Goal: Task Accomplishment & Management: Manage account settings

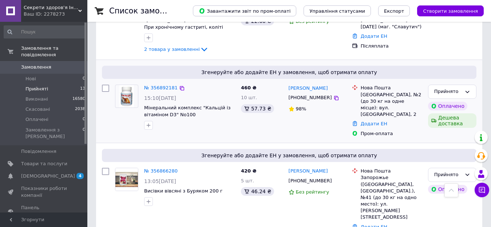
scroll to position [135, 0]
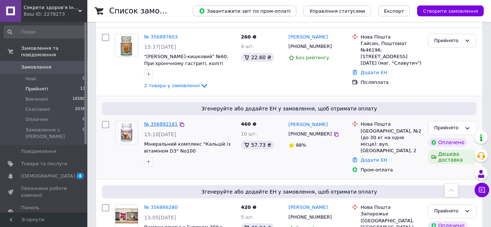
click at [160, 126] on link "№ 356892181" at bounding box center [160, 124] width 33 height 5
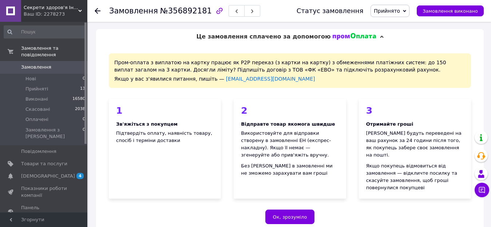
scroll to position [73, 0]
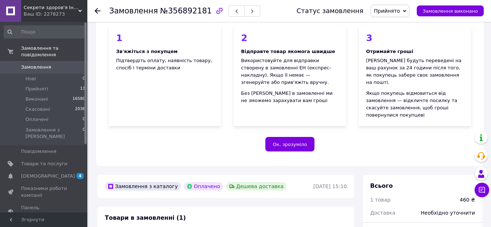
click at [301, 155] on div "Пром-оплата з виплатою на картку працює як P2P переказ (з картки на картку) з о…" at bounding box center [289, 69] width 387 height 195
click at [297, 141] on button "Ок, зрозуміло" at bounding box center [289, 144] width 49 height 15
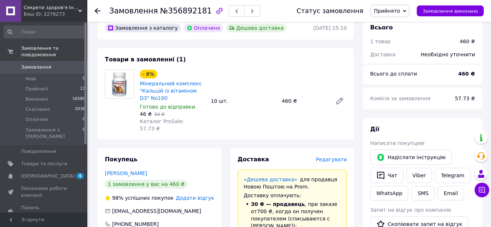
scroll to position [36, 0]
drag, startPoint x: 138, startPoint y: 83, endPoint x: 158, endPoint y: 96, distance: 24.4
click at [158, 96] on div "- 8% Мінеральний комплекс "Кальцій із вітаміном D3" No100 Готово до відправки 4…" at bounding box center [172, 101] width 71 height 65
copy link "Мінеральний комплекс "Кальцій із вітаміном D3" No100"
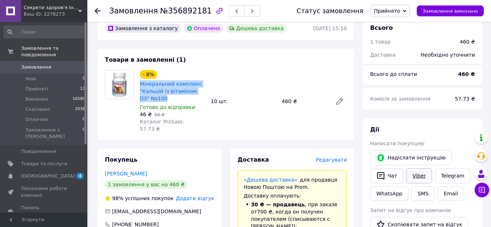
click at [429, 175] on link "Viber" at bounding box center [418, 175] width 25 height 15
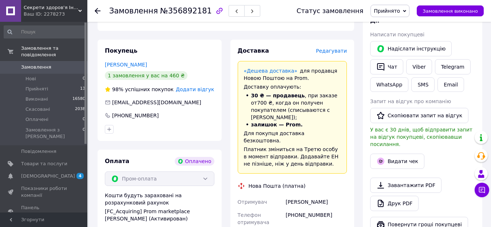
click at [229, 54] on div "Доставка Редагувати «Дешева доставка»   для продавця Новою Поштою на Prom. Дост…" at bounding box center [292, 214] width 133 height 349
click at [48, 161] on span "Товари та послуги" at bounding box center [44, 164] width 46 height 7
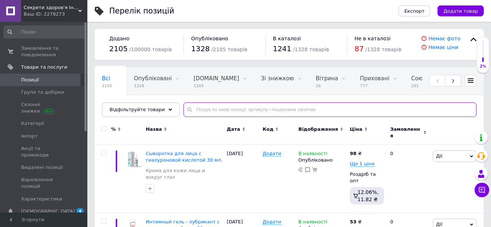
click at [205, 105] on input "text" at bounding box center [329, 110] width 293 height 15
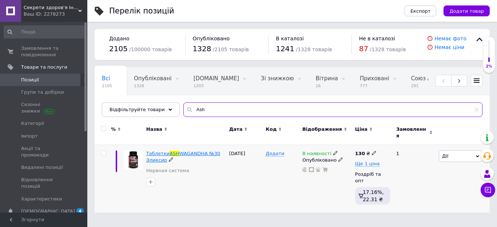
type input "Ash"
click at [185, 151] on span "WAGANDHA №30 Эликсир" at bounding box center [183, 157] width 74 height 12
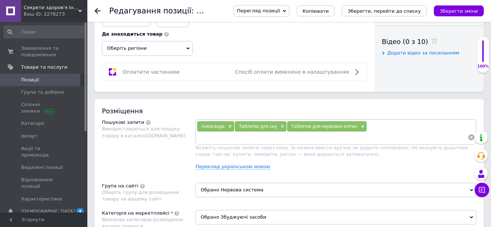
scroll to position [366, 0]
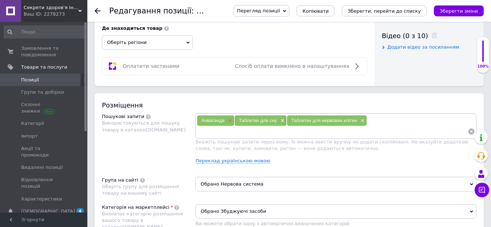
click at [227, 122] on span "×" at bounding box center [229, 121] width 6 height 6
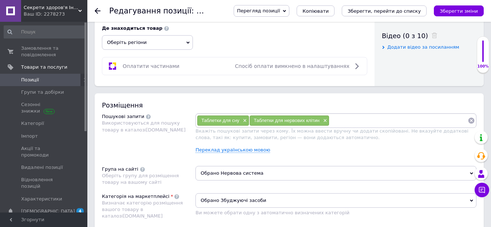
click at [340, 123] on input at bounding box center [398, 120] width 138 height 11
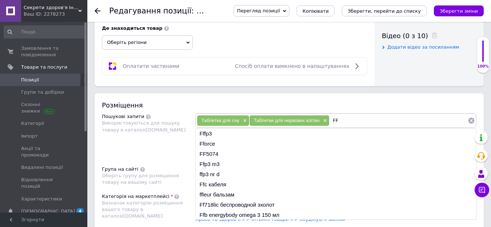
type input "F"
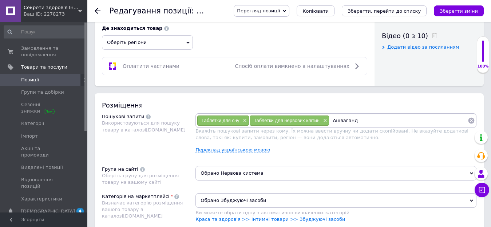
type input "Ашваганда"
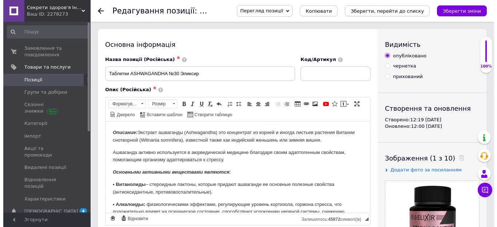
scroll to position [109, 0]
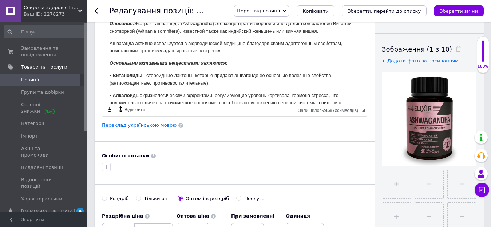
click at [149, 128] on link "Переклад українською мовою" at bounding box center [139, 126] width 75 height 6
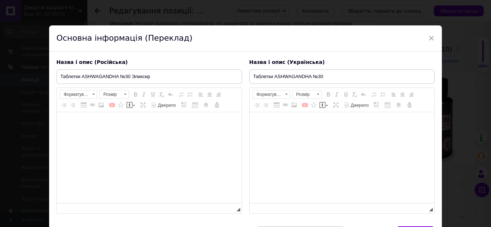
type input "Таблетки ASHWAGANDHA №30"
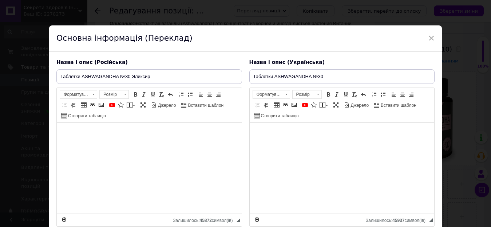
click at [458, 72] on div "× Основна інформація (Переклад) Назва і опис (Російська) Таблетки ASHWAGANDHA №…" at bounding box center [245, 113] width 491 height 227
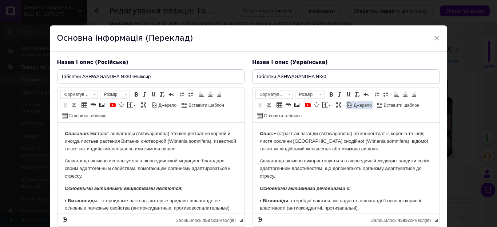
scroll to position [0, 0]
click at [119, 77] on input "Таблетки ASHWAGANDHA №30 Эликсир" at bounding box center [151, 76] width 188 height 15
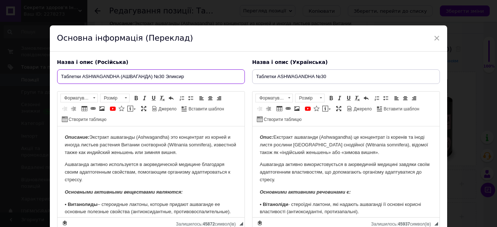
type input "Таблетки ASHWAGANDHA (АШВАГАНДА) №30 Эликсир"
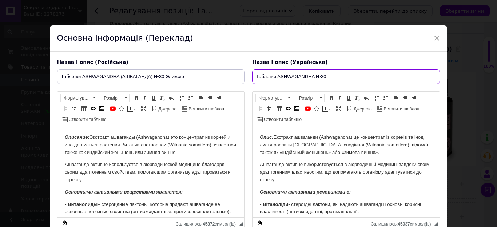
click at [313, 75] on input "Таблетки ASHWAGANDHA №30" at bounding box center [346, 76] width 188 height 15
type input "Таблетки ASHWAGANDHA (АШВАГАНДА) №30"
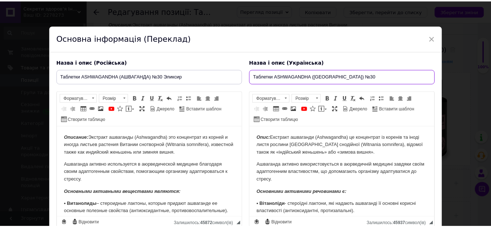
scroll to position [63, 0]
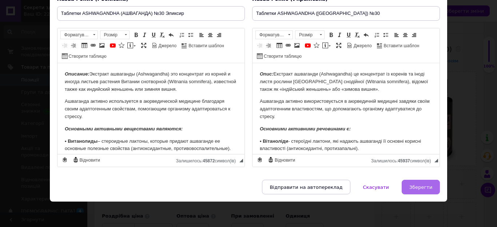
click at [415, 185] on span "Зберегти" at bounding box center [420, 187] width 23 height 5
type input "Таблетки ASHWAGANDHA (АШВАГАНДА) №30 Эликсир"
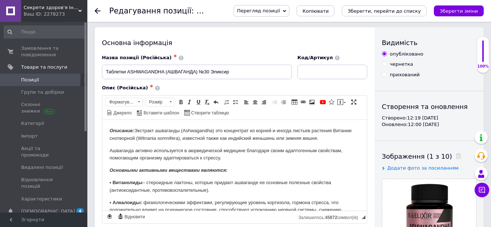
scroll to position [0, 0]
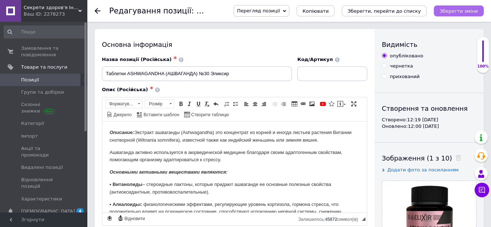
click at [441, 13] on button "Зберегти зміни" at bounding box center [459, 10] width 50 height 11
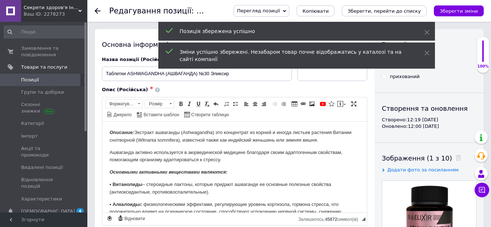
click at [99, 12] on icon at bounding box center [98, 11] width 6 height 6
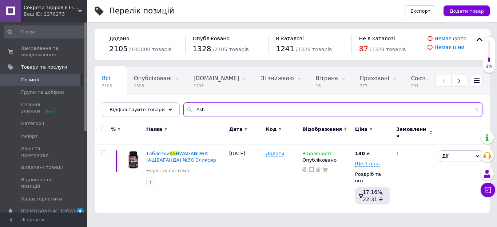
drag, startPoint x: 194, startPoint y: 109, endPoint x: 174, endPoint y: 108, distance: 20.0
click at [183, 108] on input "Ash" at bounding box center [332, 110] width 299 height 15
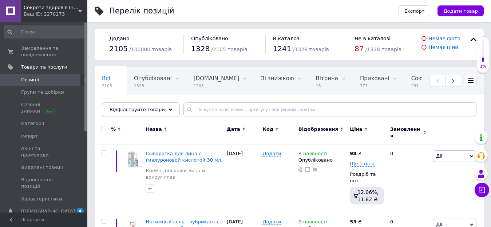
click at [41, 54] on span "Замовлення та повідомлення" at bounding box center [44, 51] width 46 height 13
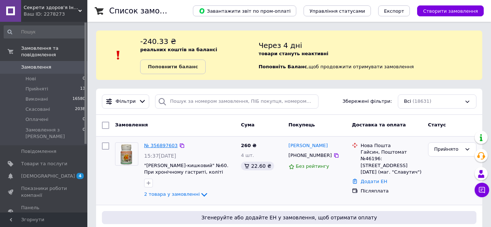
click at [150, 144] on link "№ 356897603" at bounding box center [160, 145] width 33 height 5
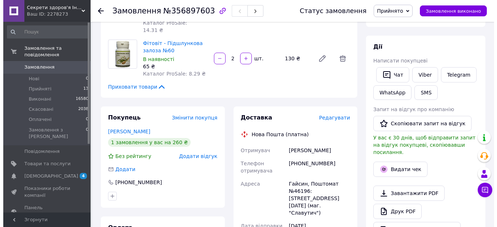
scroll to position [109, 0]
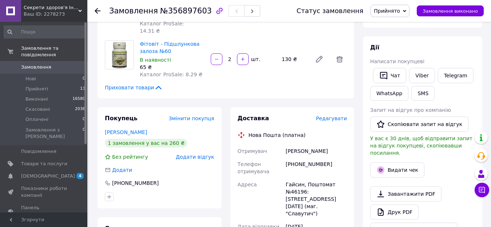
click at [336, 116] on span "Редагувати" at bounding box center [331, 119] width 31 height 6
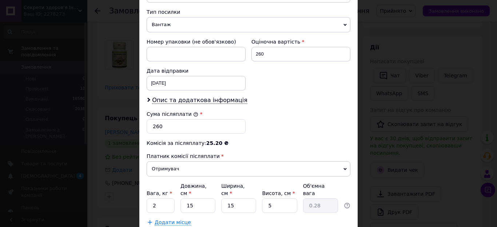
scroll to position [291, 0]
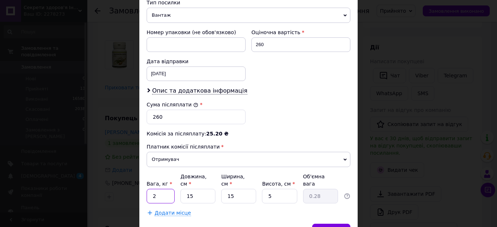
drag, startPoint x: 153, startPoint y: 191, endPoint x: 148, endPoint y: 190, distance: 5.3
click at [148, 190] on input "2" at bounding box center [161, 196] width 28 height 15
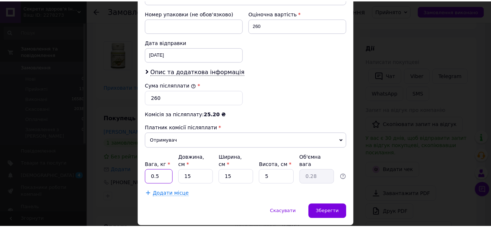
scroll to position [328, 0]
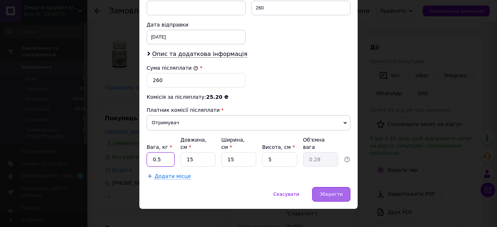
type input "0.5"
click at [333, 187] on div "Зберегти" at bounding box center [331, 194] width 38 height 15
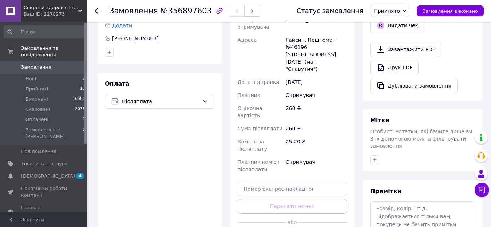
scroll to position [255, 0]
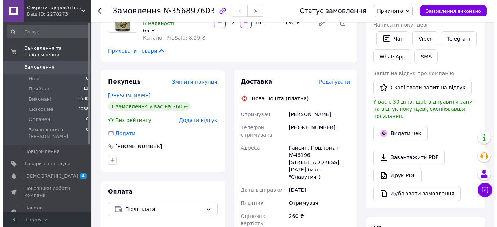
scroll to position [146, 0]
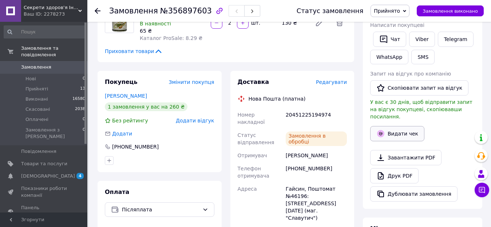
click at [381, 132] on icon "button" at bounding box center [380, 133] width 3 height 3
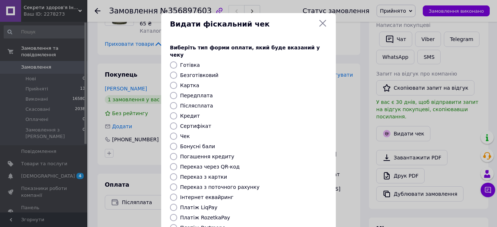
click at [199, 103] on label "Післясплата" at bounding box center [196, 106] width 33 height 6
click at [177, 102] on input "Післясплата" at bounding box center [173, 105] width 7 height 7
radio input "true"
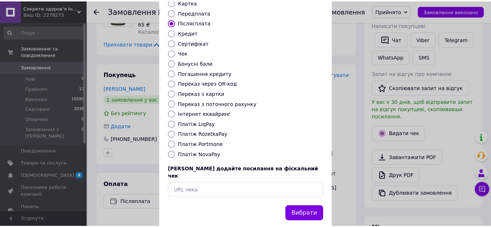
scroll to position [85, 0]
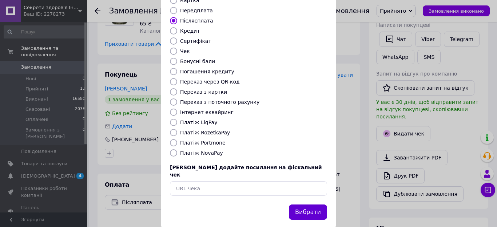
click at [300, 205] on button "Вибрати" at bounding box center [308, 213] width 38 height 16
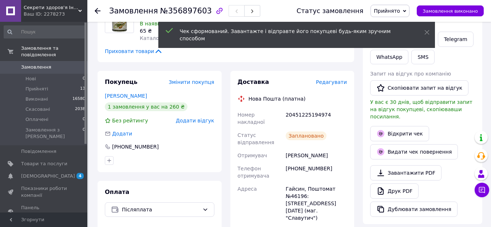
click at [303, 108] on div "20451225194974" at bounding box center [316, 118] width 64 height 20
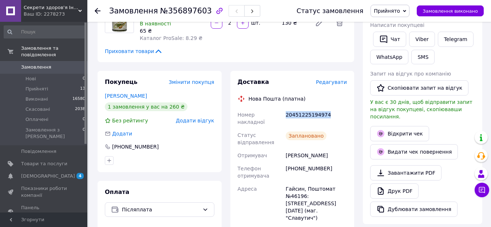
copy div "20451225194974"
click at [409, 45] on link "Viber" at bounding box center [421, 39] width 25 height 15
click at [245, 71] on div "Доставка Редагувати Нова Пошта (платна) Номер накладної 20451225194974 Статус в…" at bounding box center [292, 222] width 124 height 302
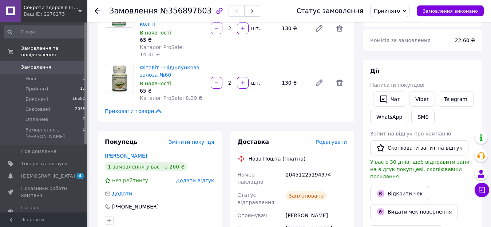
scroll to position [73, 0]
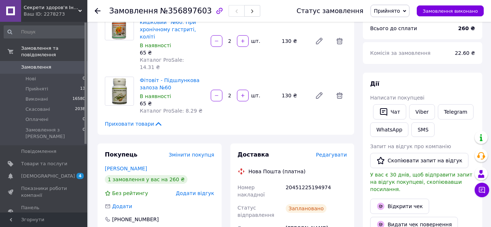
drag, startPoint x: 386, startPoint y: 14, endPoint x: 393, endPoint y: 21, distance: 9.8
click at [386, 16] on span "Прийнято" at bounding box center [389, 11] width 39 height 12
click at [399, 26] on li "Виконано" at bounding box center [390, 25] width 38 height 11
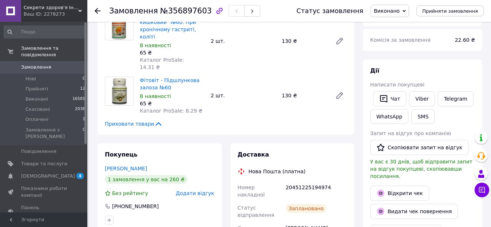
scroll to position [73, 0]
click at [67, 115] on li "Оплачені 1" at bounding box center [44, 120] width 89 height 10
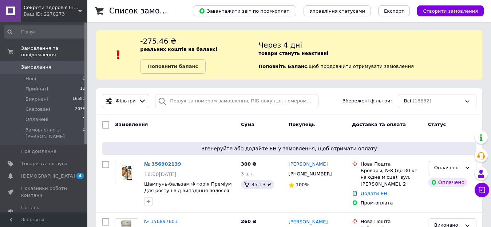
scroll to position [36, 0]
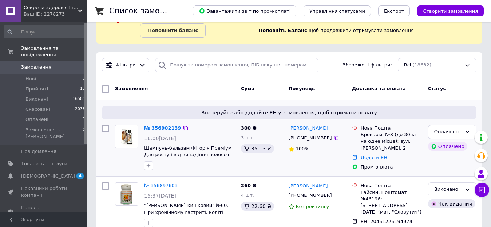
click at [158, 126] on link "№ 356902139" at bounding box center [162, 128] width 37 height 5
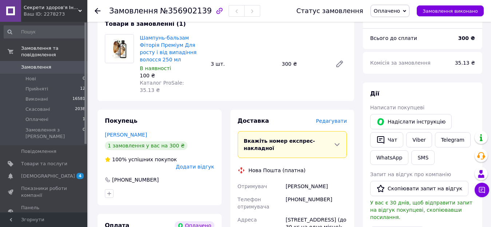
scroll to position [73, 0]
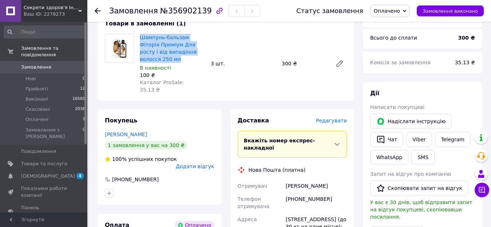
drag, startPoint x: 139, startPoint y: 38, endPoint x: 201, endPoint y: 52, distance: 63.4
click at [201, 52] on div "Шампунь-бальзам Фіторія Преміум Для росту і від випадіння волосся 250 мл В наяв…" at bounding box center [172, 63] width 71 height 63
click at [415, 137] on link "Viber" at bounding box center [418, 139] width 25 height 15
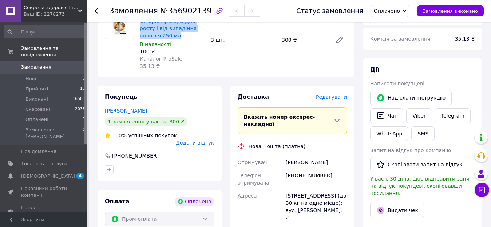
scroll to position [109, 0]
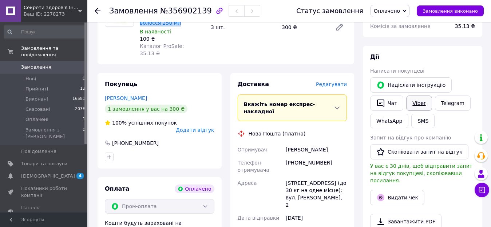
click at [411, 102] on link "Viber" at bounding box center [418, 103] width 25 height 15
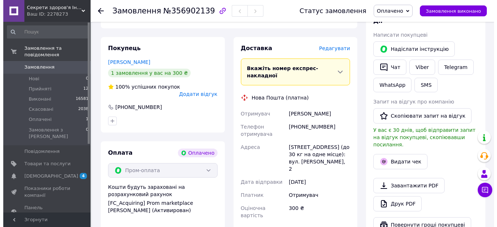
scroll to position [146, 0]
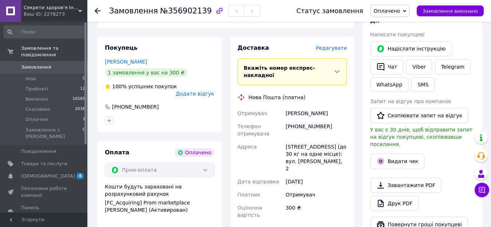
click at [323, 45] on span "Редагувати" at bounding box center [331, 48] width 31 height 6
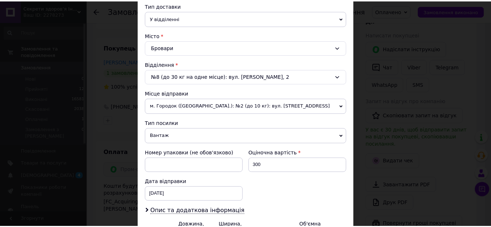
scroll to position [256, 0]
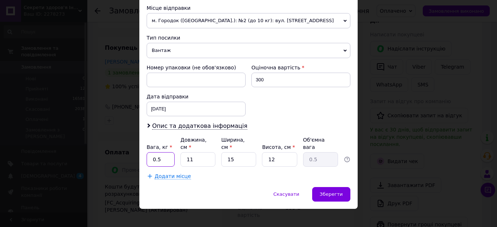
drag, startPoint x: 162, startPoint y: 153, endPoint x: 155, endPoint y: 151, distance: 6.8
click at [155, 152] on input "0.5" at bounding box center [161, 159] width 28 height 15
type input "0.8"
click at [332, 192] on span "Зберегти" at bounding box center [331, 194] width 23 height 5
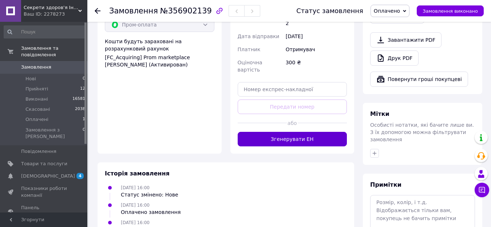
click at [318, 132] on button "Згенерувати ЕН" at bounding box center [292, 139] width 109 height 15
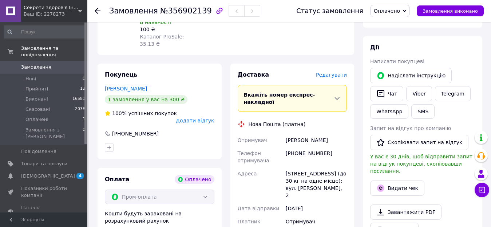
scroll to position [109, 0]
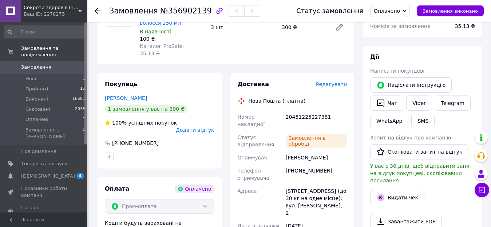
click at [305, 111] on div "20451225227381" at bounding box center [316, 121] width 64 height 20
copy div "20451225227381"
click at [358, 91] on div "Доставка Редагувати Нова Пошта (платна) Номер накладної 20451225227381 Статус в…" at bounding box center [292, 193] width 133 height 241
click at [408, 12] on span "Оплачено" at bounding box center [389, 11] width 39 height 12
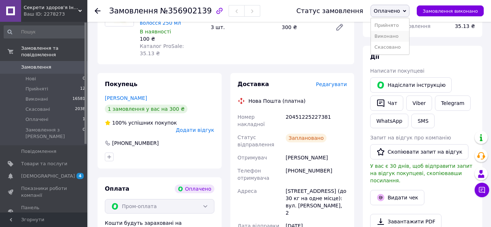
click at [401, 35] on li "Виконано" at bounding box center [390, 36] width 38 height 11
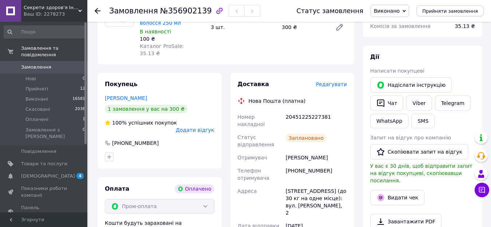
click at [95, 11] on use at bounding box center [98, 11] width 6 height 6
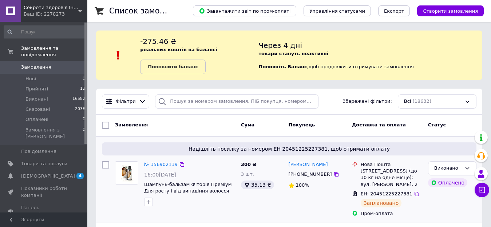
scroll to position [36, 0]
click at [59, 161] on span "Товари та послуги" at bounding box center [44, 164] width 46 height 7
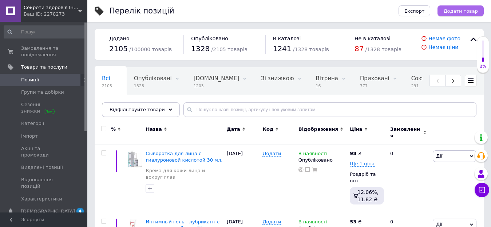
click at [445, 13] on button "Додати товар" at bounding box center [460, 10] width 46 height 11
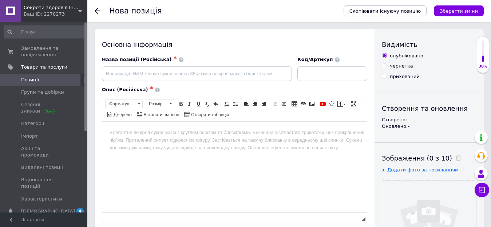
click at [97, 11] on use at bounding box center [98, 11] width 6 height 6
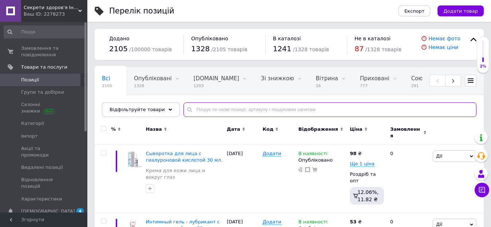
click at [215, 111] on input "text" at bounding box center [329, 110] width 293 height 15
paste input "BIFIFORMULA"
type input "BIFIFORMULA"
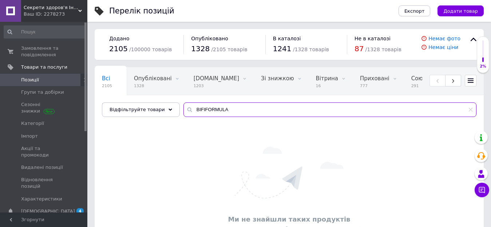
drag, startPoint x: 220, startPoint y: 111, endPoint x: 188, endPoint y: 109, distance: 32.4
click at [188, 109] on input "BIFIFORMULA" at bounding box center [329, 110] width 293 height 15
type input "б"
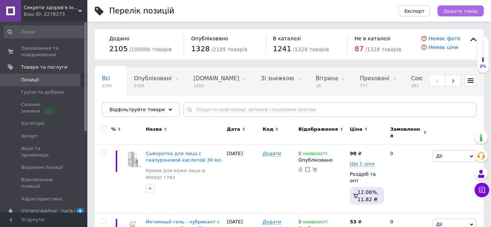
click at [480, 9] on button "Додати товар" at bounding box center [460, 10] width 46 height 11
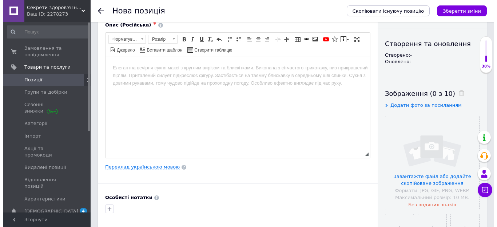
scroll to position [73, 0]
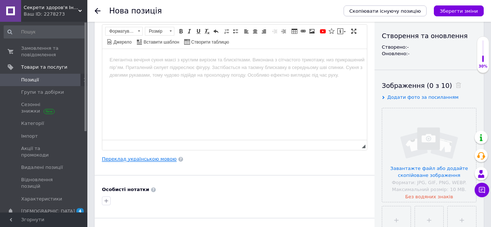
click at [149, 158] on link "Переклад українською мовою" at bounding box center [139, 159] width 75 height 6
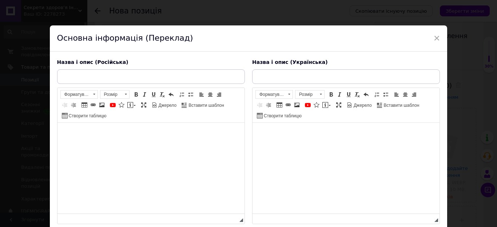
scroll to position [0, 0]
click at [138, 77] on input "text" at bounding box center [151, 76] width 188 height 15
paste input ""BIFIFORMULA" (НАТУРАЛЬНЫЙ ПРОБИОТИК) №30"
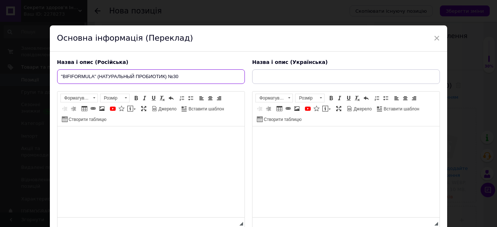
type input ""BIFIFORMULA" (НАТУРАЛЬНЫЙ ПРОБИОТИК) №30"
click at [158, 148] on html at bounding box center [150, 138] width 187 height 22
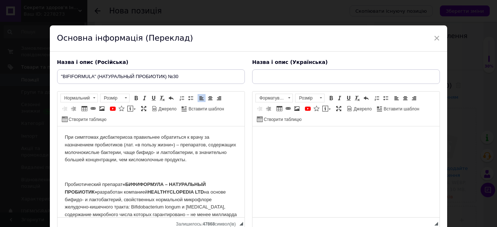
click at [93, 171] on p "Редактор, 691D2517-78F6-48C3-8511-790A475761F9" at bounding box center [150, 173] width 172 height 8
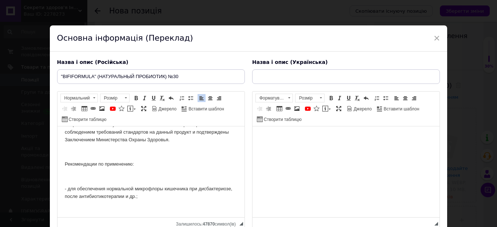
scroll to position [73, 0]
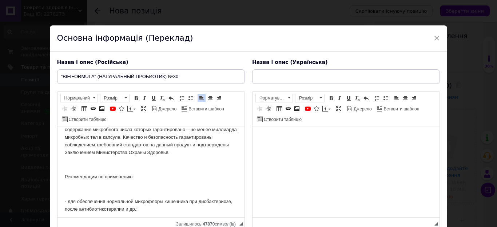
click at [80, 162] on p "Редактор, 691D2517-78F6-48C3-8511-790A475761F9" at bounding box center [150, 166] width 172 height 8
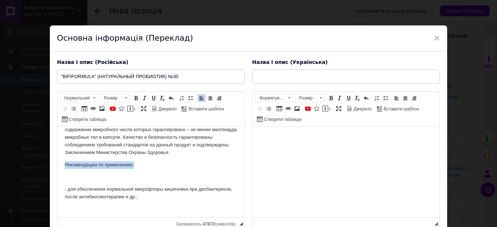
drag, startPoint x: 64, startPoint y: 166, endPoint x: 134, endPoint y: 164, distance: 70.2
click at [132, 99] on link "Жирний Сполучення клавіш Ctrl+B" at bounding box center [136, 98] width 8 height 8
click at [150, 165] on p "Рекомендации по применению:" at bounding box center [150, 166] width 172 height 8
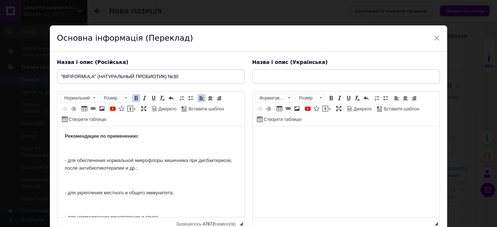
scroll to position [109, 0]
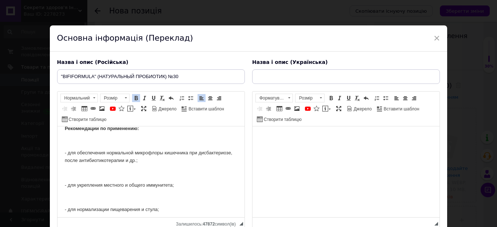
click at [76, 143] on p "Редактор, 691D2517-78F6-48C3-8511-790A475761F9" at bounding box center [150, 141] width 172 height 8
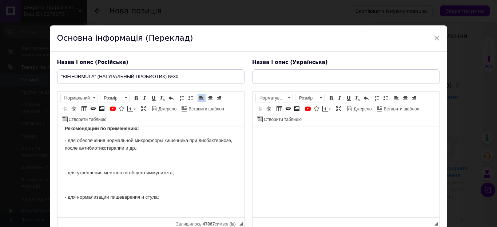
scroll to position [108, 0]
click at [77, 159] on p "Редактор, 691D2517-78F6-48C3-8511-790A475761F9" at bounding box center [150, 162] width 172 height 8
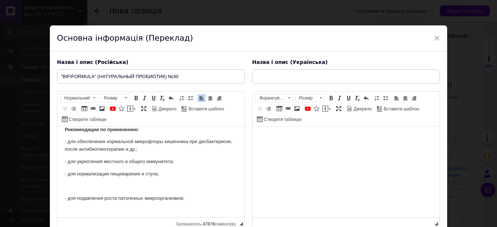
click at [85, 188] on p "Редактор, 691D2517-78F6-48C3-8511-790A475761F9" at bounding box center [150, 187] width 172 height 8
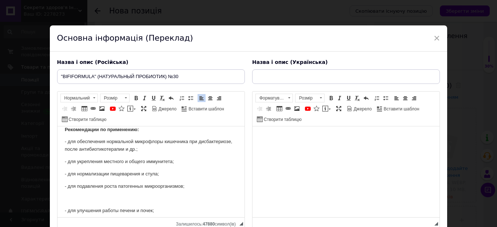
click at [86, 196] on p "Редактор, 691D2517-78F6-48C3-8511-790A475761F9" at bounding box center [150, 199] width 172 height 8
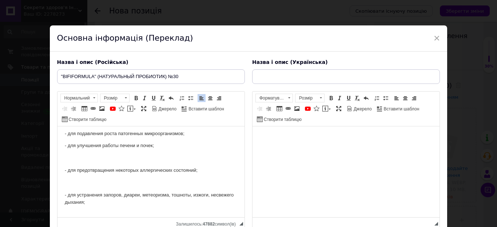
scroll to position [144, 0]
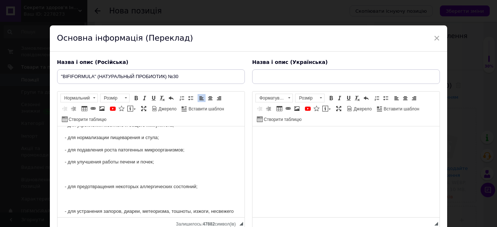
click at [89, 175] on p "Редактор, 691D2517-78F6-48C3-8511-790A475761F9" at bounding box center [150, 175] width 172 height 8
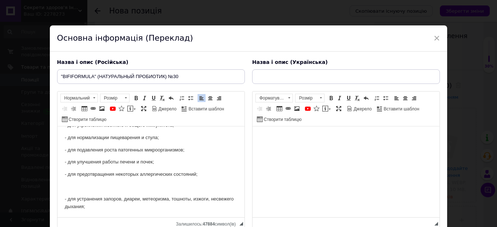
click at [89, 184] on p "Редактор, 691D2517-78F6-48C3-8511-790A475761F9" at bounding box center [150, 187] width 172 height 8
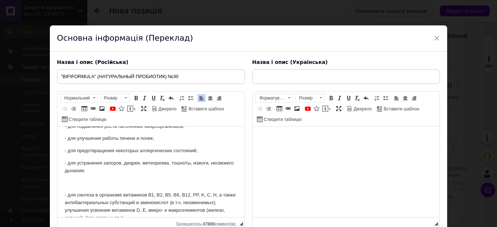
scroll to position [181, 0]
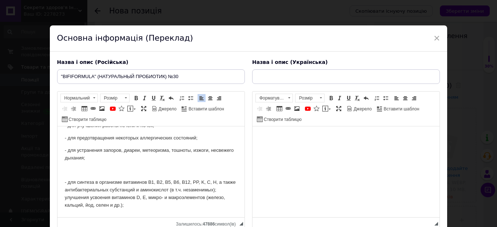
click at [85, 170] on p "Редактор, 691D2517-78F6-48C3-8511-790A475761F9" at bounding box center [150, 171] width 172 height 8
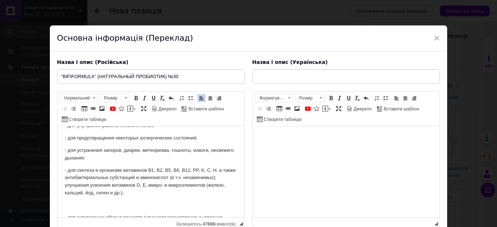
scroll to position [217, 0]
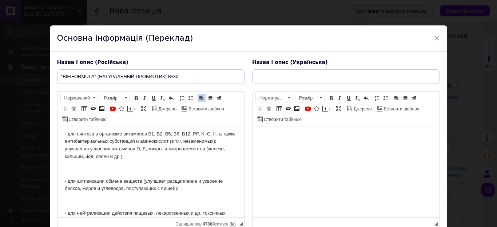
click at [85, 170] on p "Редактор, 691D2517-78F6-48C3-8511-790A475761F9" at bounding box center [150, 170] width 172 height 8
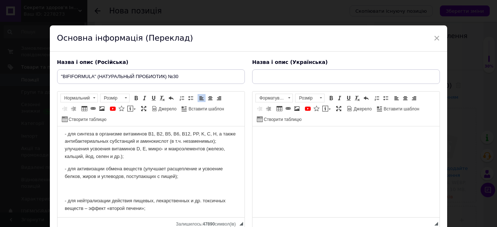
click at [80, 185] on p "Редактор, 691D2517-78F6-48C3-8511-790A475761F9" at bounding box center [150, 189] width 172 height 8
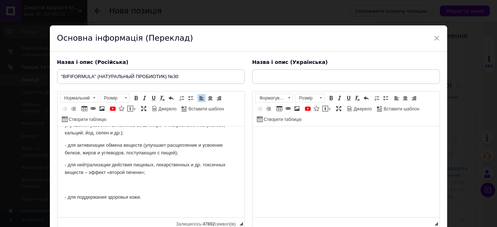
scroll to position [254, 0]
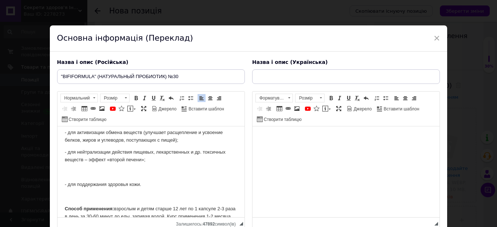
click at [87, 170] on p "Редактор, 691D2517-78F6-48C3-8511-790A475761F9" at bounding box center [150, 173] width 172 height 8
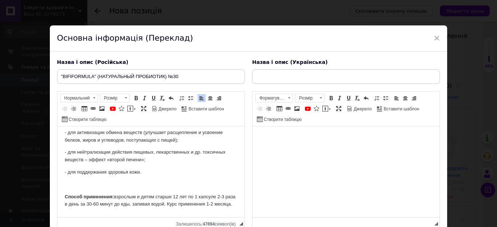
click at [85, 180] on body "При симптомах дисбактериоза правильнее обратиться к врачу за назначением пробио…" at bounding box center [150, 80] width 172 height 400
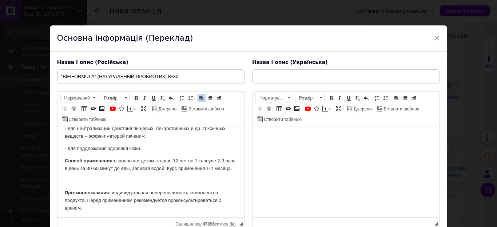
scroll to position [290, 0]
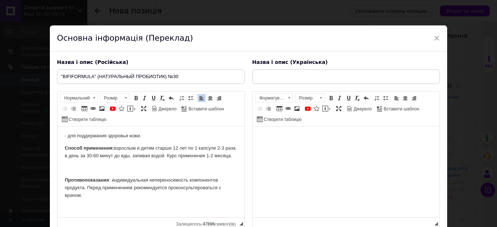
click at [91, 172] on p "Редактор, 691D2517-78F6-48C3-8511-790A475761F9" at bounding box center [150, 168] width 172 height 8
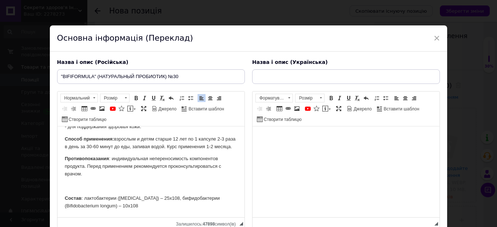
click at [85, 183] on p "Редактор, 691D2517-78F6-48C3-8511-790A475761F9" at bounding box center [150, 187] width 172 height 8
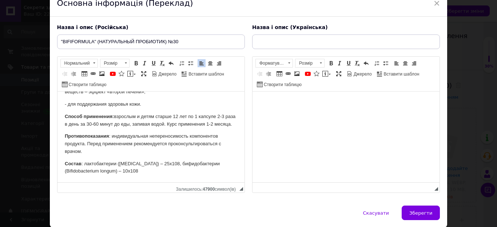
scroll to position [24, 0]
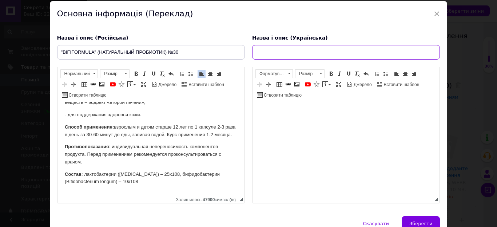
click at [299, 48] on input "text" at bounding box center [346, 52] width 188 height 15
type input ""BIFIFORMULA" ( НАТУРАЛЬНИЙ ПРОБІОТИК) №30"
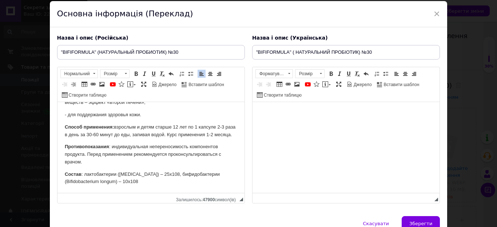
click at [283, 122] on html at bounding box center [345, 113] width 187 height 22
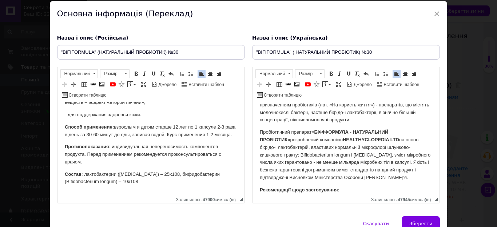
scroll to position [0, 0]
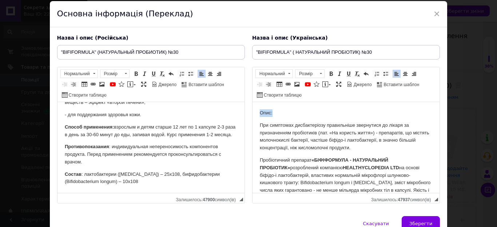
drag, startPoint x: 273, startPoint y: 112, endPoint x: 239, endPoint y: 113, distance: 34.2
click at [327, 75] on link "Жирний Сполучення клавіш Ctrl+B" at bounding box center [331, 74] width 8 height 8
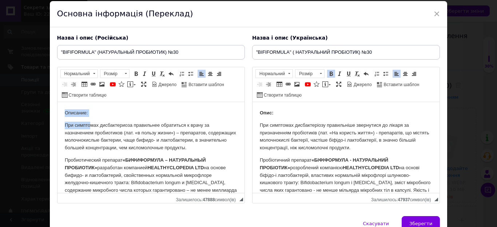
drag, startPoint x: 89, startPoint y: 117, endPoint x: 61, endPoint y: 115, distance: 28.9
click at [96, 114] on p "Описание:" at bounding box center [150, 113] width 172 height 8
drag, startPoint x: 88, startPoint y: 113, endPoint x: 55, endPoint y: 115, distance: 33.6
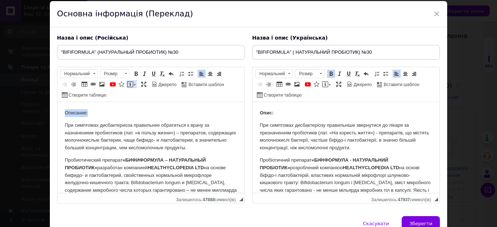
drag, startPoint x: 132, startPoint y: 74, endPoint x: 128, endPoint y: 80, distance: 7.6
click at [132, 74] on link "Жирний Сполучення клавіш Ctrl+B" at bounding box center [136, 74] width 8 height 8
click at [111, 114] on p "Описание:" at bounding box center [150, 113] width 172 height 8
click at [429, 223] on span "Зберегти" at bounding box center [420, 223] width 23 height 5
type input ""BIFIFORMULA" (НАТУРАЛЬНЫЙ ПРОБИОТИК) №30"
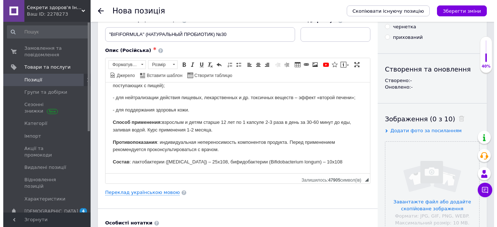
scroll to position [73, 0]
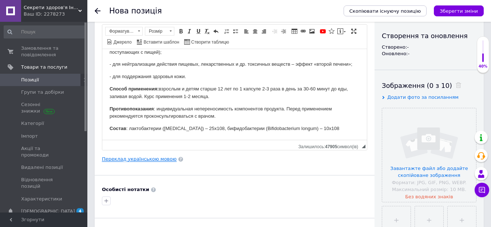
click at [164, 161] on link "Переклад українською мовою" at bounding box center [139, 159] width 75 height 6
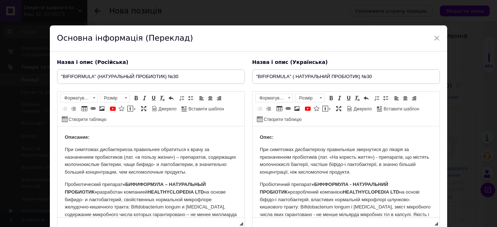
scroll to position [0, 0]
drag, startPoint x: 255, startPoint y: 77, endPoint x: 360, endPoint y: 71, distance: 105.3
click at [360, 71] on input ""BIFIFORMULA" ( НАТУРАЛЬНИЙ ПРОБІОТИК) №30" at bounding box center [346, 76] width 188 height 15
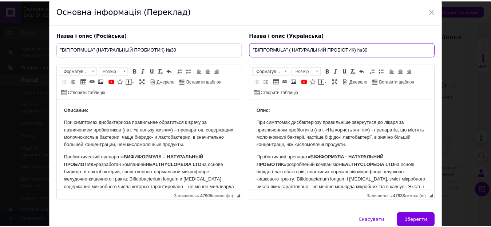
scroll to position [61, 0]
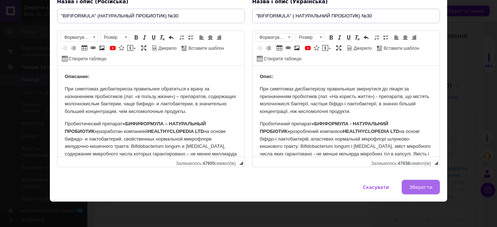
click at [410, 187] on button "Зберегти" at bounding box center [421, 187] width 38 height 15
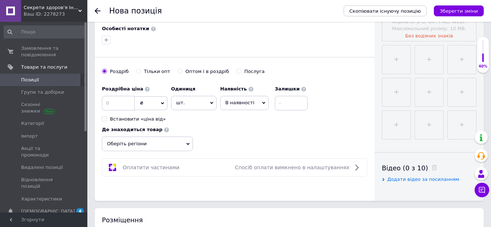
scroll to position [291, 0]
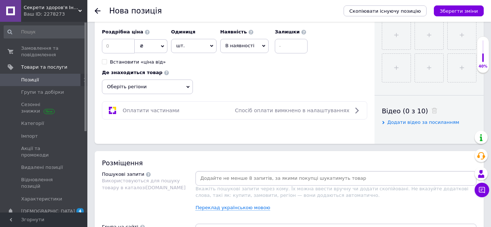
click at [250, 183] on input at bounding box center [336, 178] width 278 height 11
paste input ""BIFIFORMULA" ( НАТУРАЛЬНИЙ ПРОБІОТИК)"
type input ""BIFIFORMULA" ( НАТУРАЛЬНИЙ ПРОБІОТИК)"
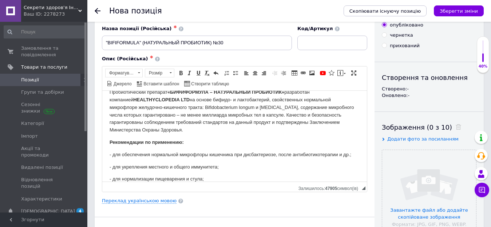
scroll to position [0, 0]
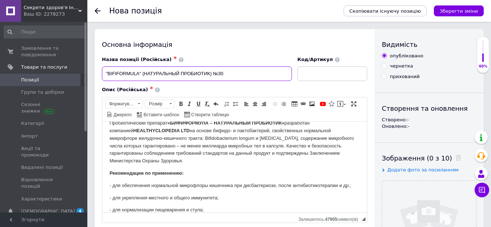
drag, startPoint x: 104, startPoint y: 74, endPoint x: 211, endPoint y: 73, distance: 107.0
click at [211, 73] on input ""BIFIFORMULA" (НАТУРАЛЬНЫЙ ПРОБИОТИК) №30" at bounding box center [197, 74] width 190 height 15
paste input "НАТУРАЛЬНИЙ ПРОБІ"
click at [195, 75] on input ""BIFIFORMULA" ( НАТУРАЛЬНИЙ ПРОБІОТИК) №30" at bounding box center [197, 74] width 190 height 15
click at [146, 73] on input ""BIFIFORMULA" ( НАТУРАЛЬНИЙ ПРОБИОТИК) №30" at bounding box center [197, 74] width 190 height 15
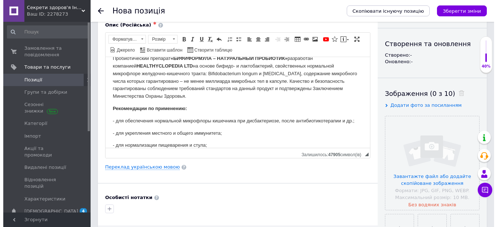
scroll to position [73, 0]
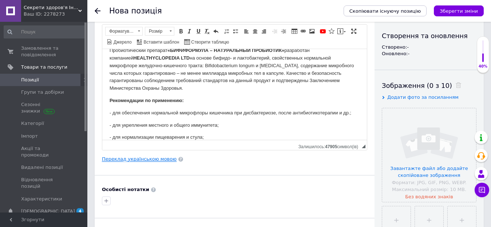
type input ""BIFIFORMULA" (НАТУРАЛЬНИЙ ПРОБИОТИК) №30"
click at [163, 159] on link "Переклад українською мовою" at bounding box center [139, 159] width 75 height 6
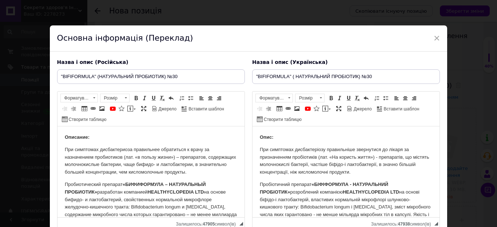
scroll to position [0, 0]
click at [294, 77] on input ""BIFIFORMULA" ( НАТУРАЛЬНИЙ ПРОБІОТИК) №30" at bounding box center [346, 76] width 188 height 15
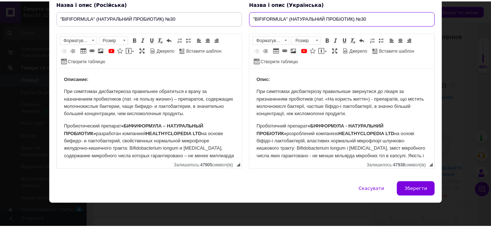
scroll to position [61, 0]
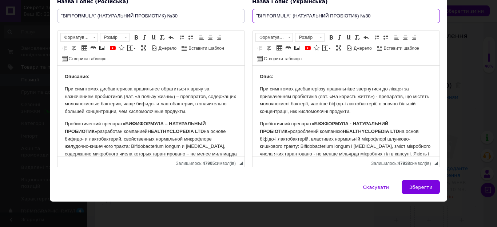
type input ""BIFIFORMULA" (НАТУРАЛЬНИЙ ПРОБІОТИК) №30"
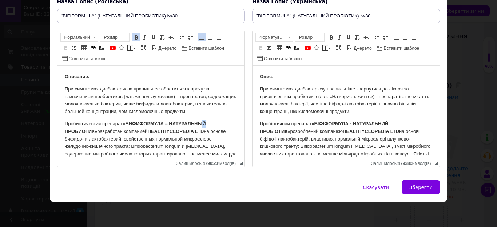
click at [203, 123] on strong "«БИФИФОРМУЛА – НАТУРАЛЬНЫЙ ПРОБИОТИК»" at bounding box center [134, 127] width 141 height 13
copy strong "Ы"
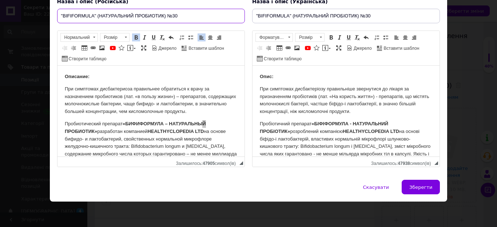
click at [130, 16] on input ""BIFIFORMULA" (НАТУРАЛЬНИЙ ПРОБИОТИК) №30" at bounding box center [151, 16] width 188 height 15
type input ""BIFIFORMULA" (НАТУРАЛЬНЫЙ ПРОБИОТИК) №30"
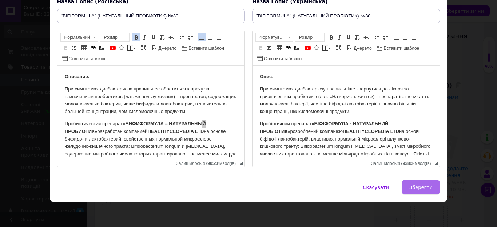
click at [410, 188] on button "Зберегти" at bounding box center [421, 187] width 38 height 15
type input ""BIFIFORMULA" (НАТУРАЛЬНЫЙ ПРОБИОТИК) №30"
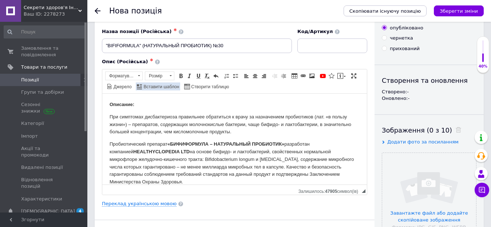
scroll to position [0, 0]
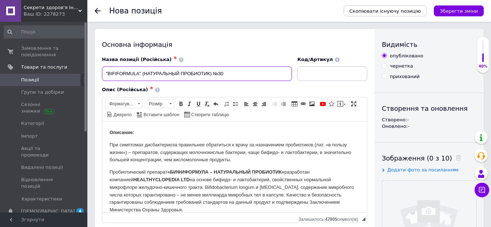
drag, startPoint x: 104, startPoint y: 72, endPoint x: 211, endPoint y: 71, distance: 107.0
click at [211, 71] on input ""BIFIFORMULA" (НАТУРАЛЬНЫЙ ПРОБИОТИК) №30" at bounding box center [197, 74] width 190 height 15
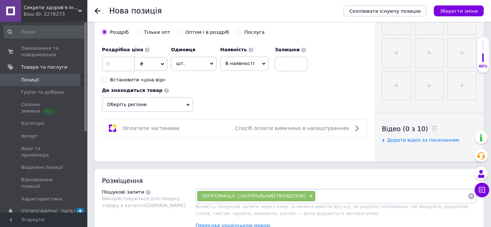
scroll to position [291, 0]
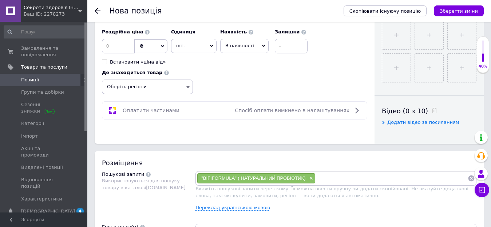
click at [340, 176] on input at bounding box center [391, 178] width 152 height 11
paste input ""BIFIFORMULA" (НАТУРАЛЬНЫЙ ПРОБИОТИК)"
type input ""BIFIFORMULA" (НАТУРАЛЬНЫЙ ПРОБИОТИК)"
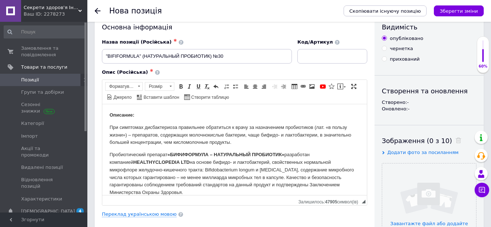
scroll to position [0, 0]
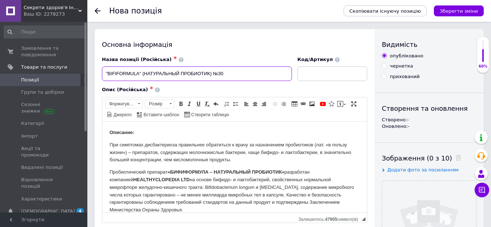
drag, startPoint x: 180, startPoint y: 73, endPoint x: 210, endPoint y: 72, distance: 30.6
click at [210, 72] on input ""BIFIFORMULA" (НАТУРАЛЬНЫЙ ПРОБИОТИК) №30" at bounding box center [197, 74] width 190 height 15
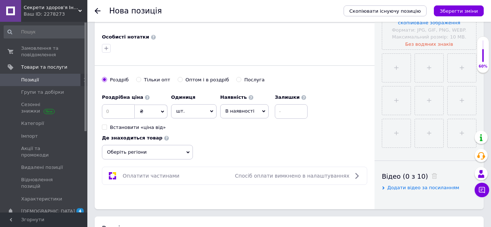
scroll to position [291, 0]
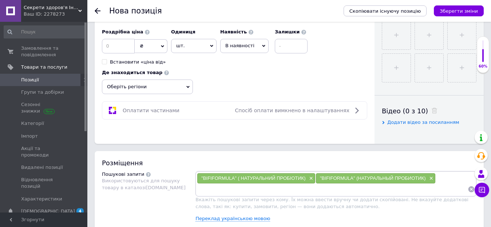
click at [303, 186] on input at bounding box center [332, 189] width 271 height 11
paste input "ПРОБИОТИК"
type input "ПРОБИОТИК"
click at [292, 188] on input at bounding box center [353, 189] width 227 height 11
paste input "ПРОБИОТИК"
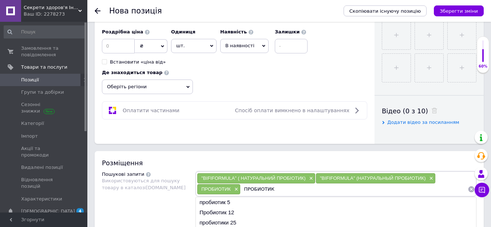
click at [260, 190] on input "ПРОБИОТИК" at bounding box center [353, 189] width 227 height 11
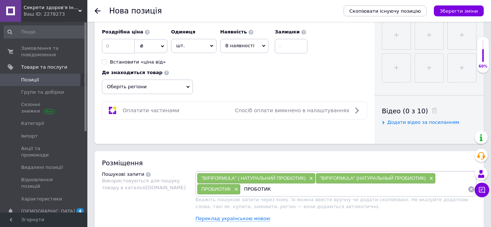
type input "ПРОБІОТИК"
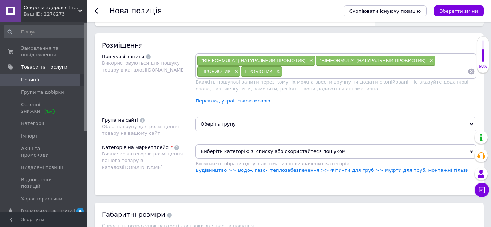
scroll to position [437, 0]
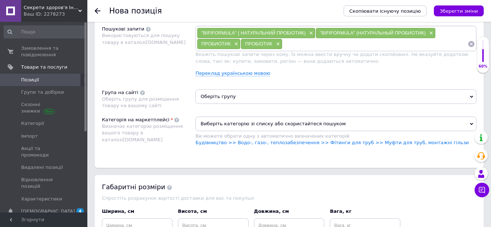
click at [243, 102] on span "Оберіть групу" at bounding box center [335, 96] width 281 height 15
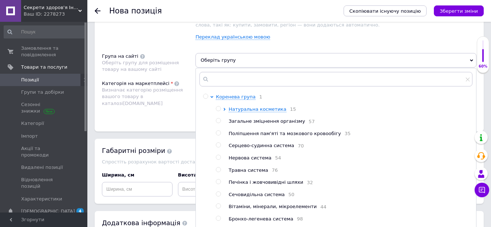
scroll to position [36, 0]
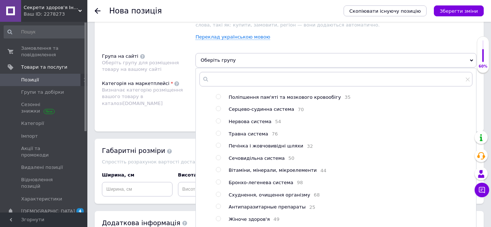
click at [218, 136] on input "radio" at bounding box center [218, 133] width 5 height 5
radio input "true"
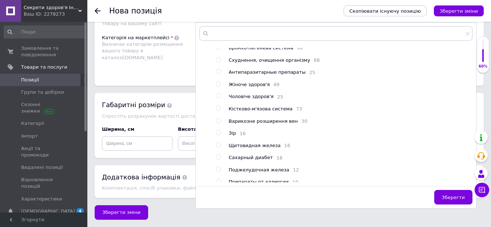
scroll to position [126, 0]
click at [442, 194] on button "Зберегти" at bounding box center [453, 197] width 38 height 15
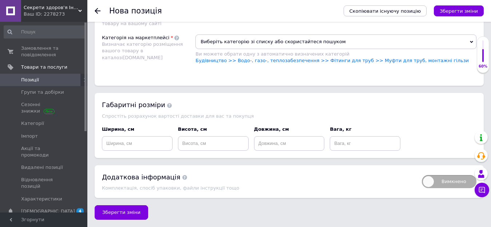
click at [315, 38] on span "Виберіть категорію зі списку або скористайтеся пошуком" at bounding box center [335, 42] width 281 height 15
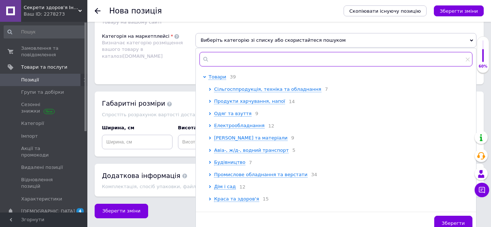
click at [261, 63] on input "text" at bounding box center [335, 59] width 273 height 15
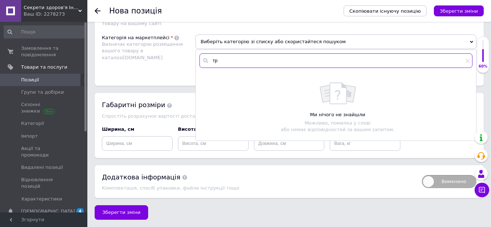
type input "т"
type input "д"
click at [219, 61] on input "натпреп" at bounding box center [335, 60] width 273 height 15
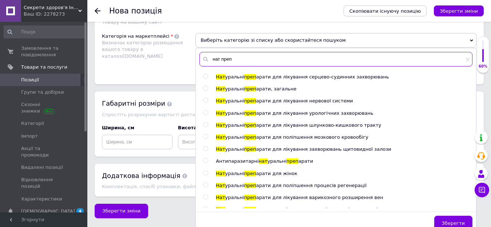
type input "нат преп"
click at [204, 125] on input "radio" at bounding box center [205, 125] width 5 height 5
radio input "true"
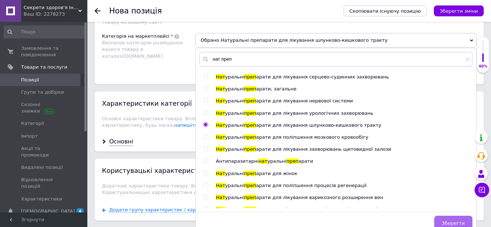
click at [439, 218] on button "Зберегти" at bounding box center [453, 223] width 38 height 15
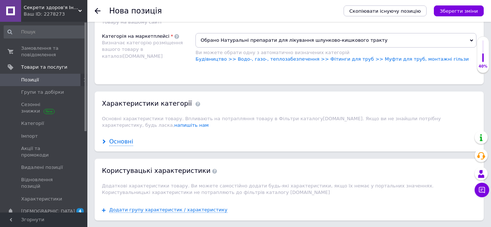
click at [119, 138] on div "Основні" at bounding box center [121, 142] width 24 height 8
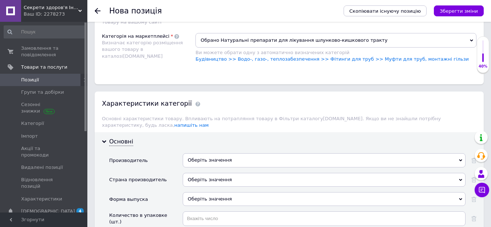
click at [255, 154] on div "Оберіть значення" at bounding box center [324, 161] width 283 height 14
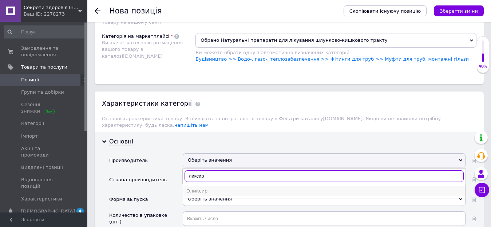
type input "ликсир"
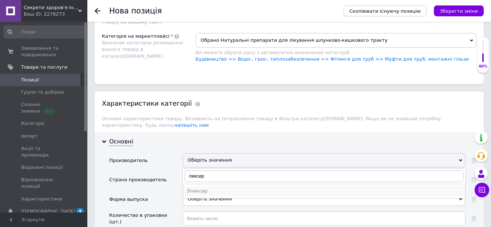
click at [209, 188] on div "Эликсир" at bounding box center [324, 191] width 275 height 7
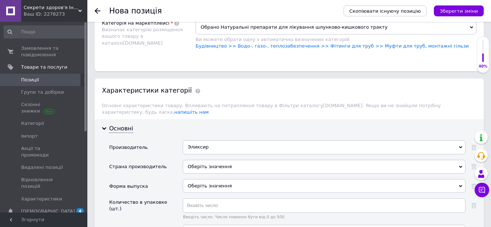
scroll to position [557, 0]
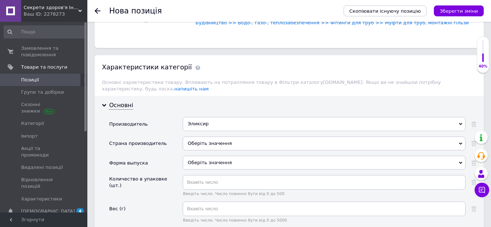
click at [232, 137] on div "Оберіть значення" at bounding box center [324, 144] width 283 height 14
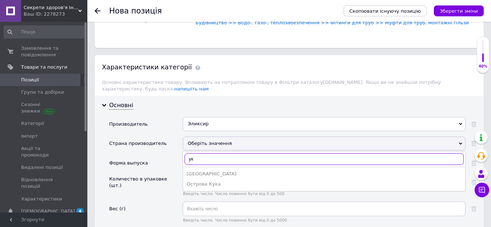
type input "ук"
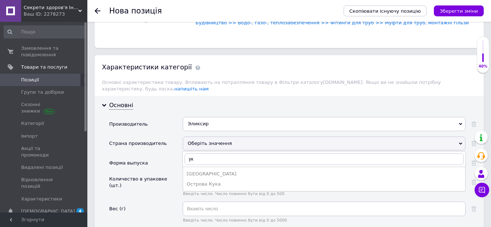
click at [208, 171] on li "[GEOGRAPHIC_DATA]" at bounding box center [324, 174] width 282 height 10
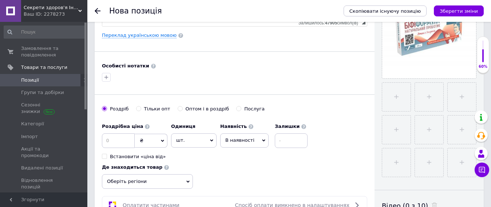
scroll to position [218, 0]
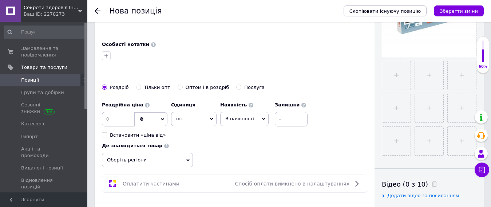
drag, startPoint x: 113, startPoint y: 112, endPoint x: 115, endPoint y: 115, distance: 4.1
click at [114, 115] on div "Роздрібна ціна ₴ $ EUR CHF GBP ¥ PLN ₸ MDL HUF KGS CNY TRY KRW lei Встановити «…" at bounding box center [134, 118] width 65 height 40
click at [115, 115] on input at bounding box center [118, 119] width 33 height 15
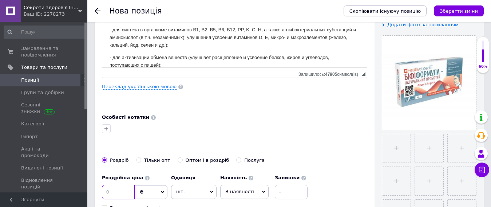
scroll to position [182, 0]
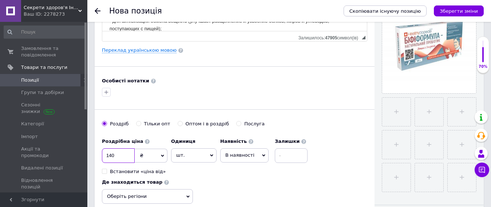
type input "140"
click at [178, 126] on label "Оптом і в роздріб" at bounding box center [204, 123] width 52 height 7
click at [178, 126] on input "Оптом і в роздріб" at bounding box center [180, 123] width 5 height 5
radio input "true"
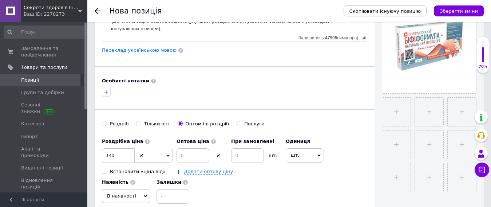
click at [178, 123] on input "Оптом і в роздріб" at bounding box center [180, 123] width 5 height 5
click at [197, 156] on input at bounding box center [192, 155] width 33 height 15
type input "128"
click at [241, 155] on input at bounding box center [247, 155] width 33 height 15
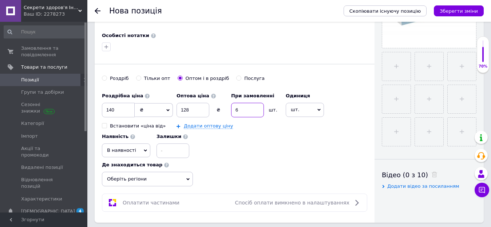
scroll to position [218, 0]
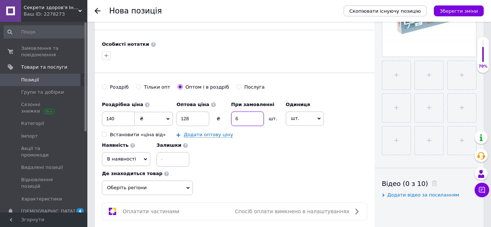
type input "6"
click at [287, 151] on div "Роздрібна ціна 140 ₴ $ EUR CHF GBP ¥ PLN ₸ MDL HUF KGS CNY TRY KRW lei Встанови…" at bounding box center [234, 132] width 265 height 69
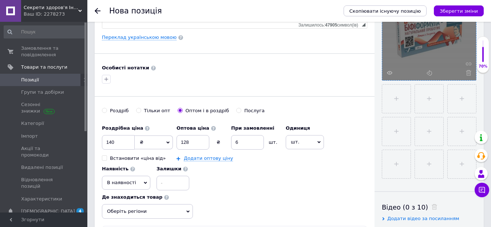
scroll to position [182, 0]
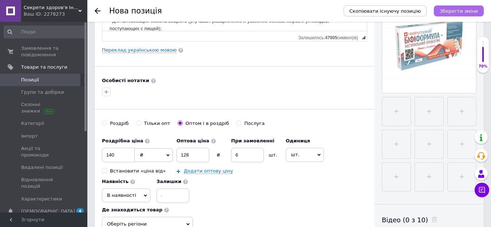
click at [454, 12] on icon "Зберегти зміни" at bounding box center [458, 10] width 38 height 5
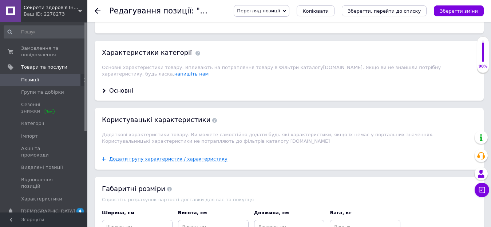
scroll to position [582, 0]
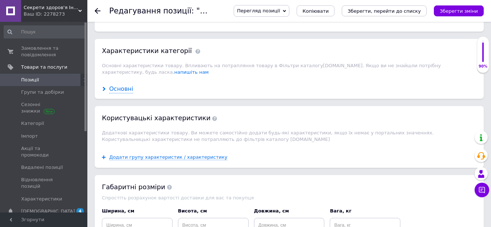
click at [124, 85] on div "Основні" at bounding box center [121, 89] width 24 height 8
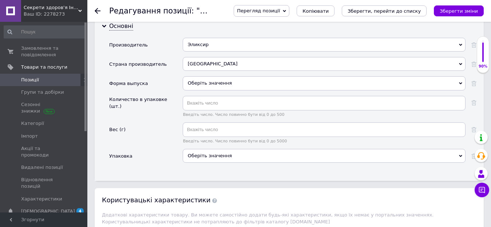
scroll to position [655, 0]
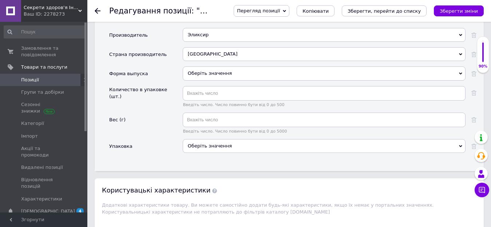
click at [222, 68] on div "Оберіть значення" at bounding box center [324, 74] width 283 height 14
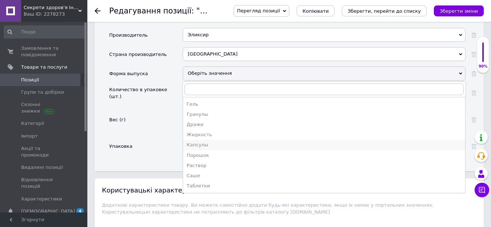
click at [213, 142] on div "Капсулы" at bounding box center [324, 145] width 275 height 7
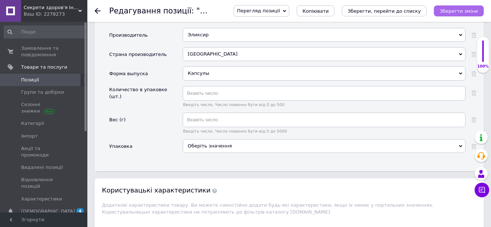
click at [442, 12] on button "Зберегти зміни" at bounding box center [459, 10] width 50 height 11
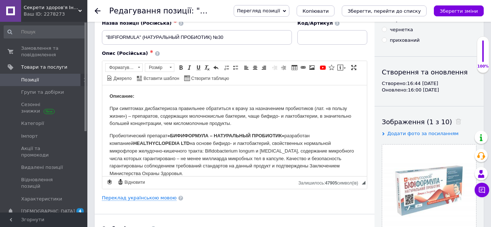
scroll to position [0, 0]
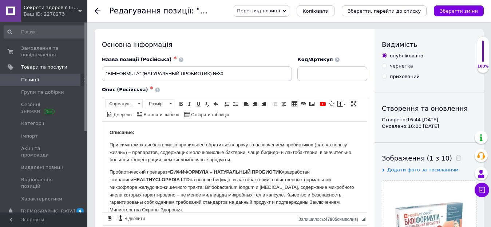
click at [96, 9] on icon at bounding box center [98, 11] width 6 height 6
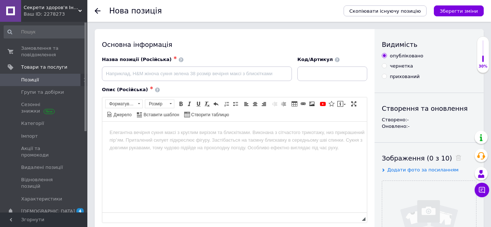
click at [96, 11] on use at bounding box center [98, 11] width 6 height 6
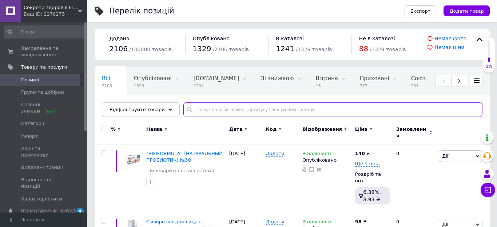
click at [226, 108] on input "text" at bounding box center [332, 110] width 299 height 15
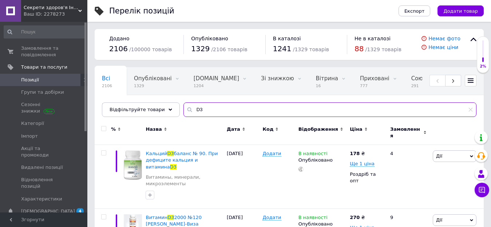
click at [221, 111] on input "D3" at bounding box center [329, 110] width 293 height 15
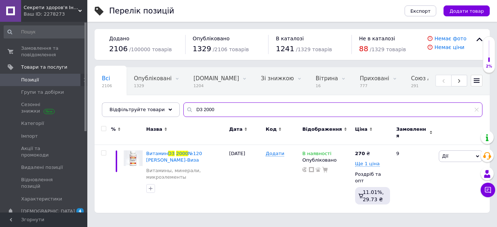
drag, startPoint x: 207, startPoint y: 107, endPoint x: 195, endPoint y: 105, distance: 12.6
click at [195, 105] on input "D3 2000" at bounding box center [332, 110] width 299 height 15
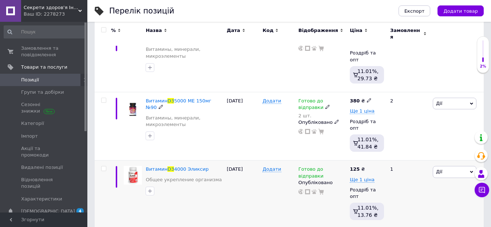
scroll to position [186, 0]
type input "D3"
click at [154, 166] on span "Витамин" at bounding box center [157, 168] width 22 height 5
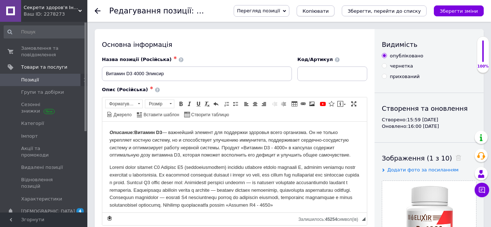
click at [328, 12] on span "Копіювати" at bounding box center [315, 10] width 26 height 5
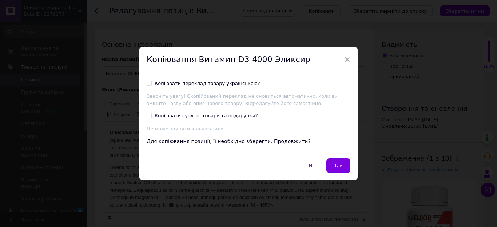
click at [150, 84] on input "Копіювати переклад товару українською?" at bounding box center [149, 83] width 5 height 5
checkbox input "true"
click at [339, 169] on button "Так" at bounding box center [338, 166] width 24 height 15
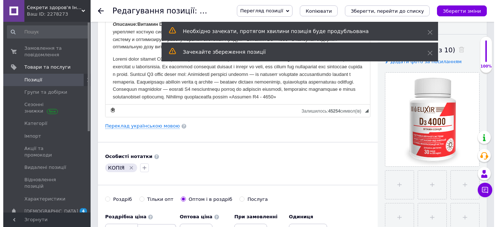
scroll to position [109, 0]
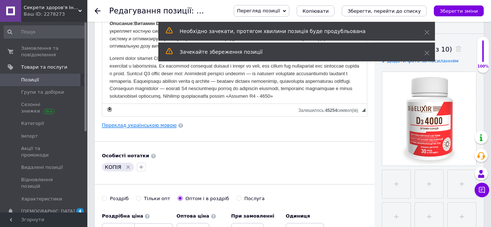
click at [133, 128] on link "Переклад українською мовою" at bounding box center [139, 126] width 75 height 6
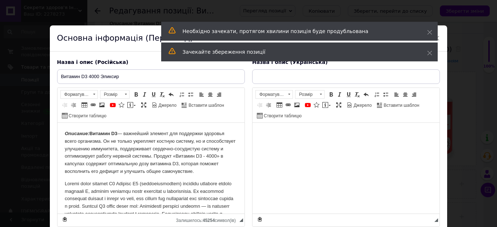
scroll to position [0, 0]
type input "Вітамін D3 4000 Еліксир"
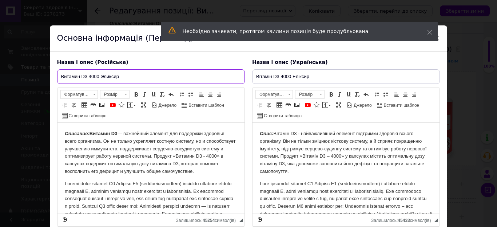
drag, startPoint x: 89, startPoint y: 76, endPoint x: 99, endPoint y: 77, distance: 9.1
click at [99, 77] on input "Витамин D3 4000 Эликсир" at bounding box center [151, 76] width 188 height 15
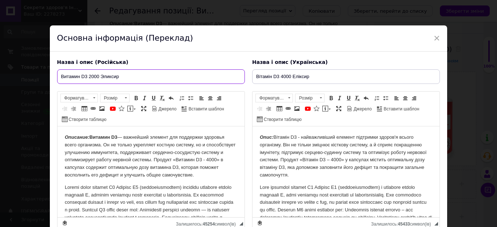
type input "Витамин D3 2000 Эликсир"
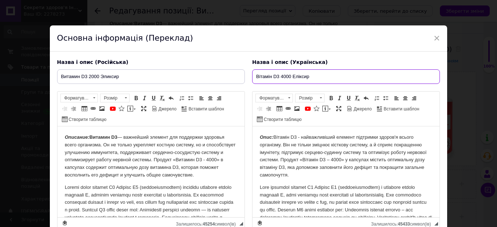
click at [280, 77] on input "Вітамін D3 4000 Еліксир" at bounding box center [346, 76] width 188 height 15
type input "Вітамін D3 2000 Еліксир"
click at [97, 167] on p "Описание: Витамин D3 — важнейший элемент для поддержки здоровья всего организма…" at bounding box center [150, 156] width 172 height 45
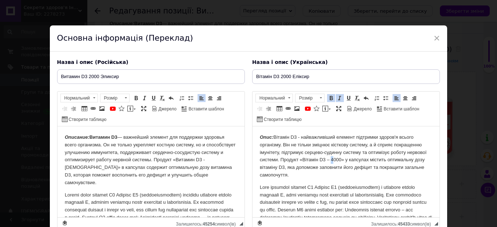
click at [351, 158] on p "Опис: Вітамін D3 - найважливіший елемент підтримки здоров'я всього організму. В…" at bounding box center [345, 156] width 172 height 45
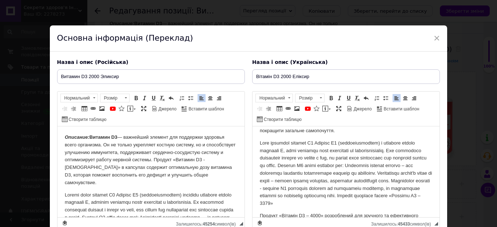
scroll to position [73, 0]
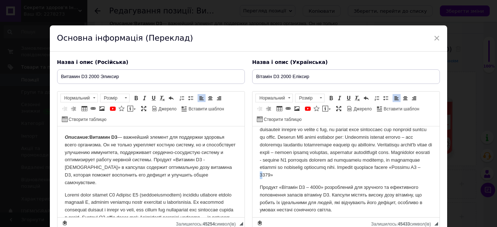
click at [409, 175] on p "Редактор, 07BF2473-B930-434C-9B1D-10EBA84DBB1E" at bounding box center [345, 145] width 172 height 68
click at [312, 188] on p "Продукт «Вітамін D3 – 4000» розроблений для зручного та ефективного поповнення …" at bounding box center [345, 199] width 172 height 30
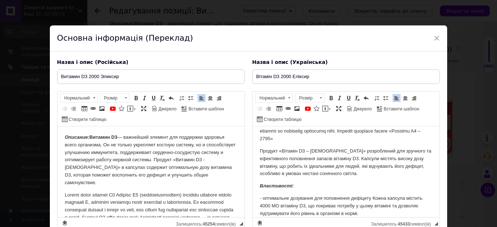
scroll to position [146, 0]
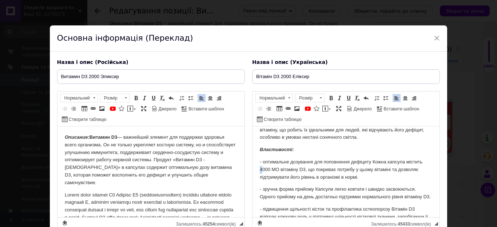
click at [261, 169] on p "- оптимальне дозування для поповнення дефіциту Кожна капсула містить 4000 МО ві…" at bounding box center [345, 170] width 172 height 23
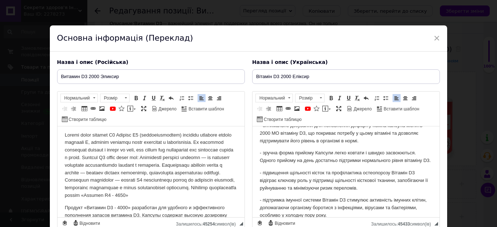
scroll to position [73, 0]
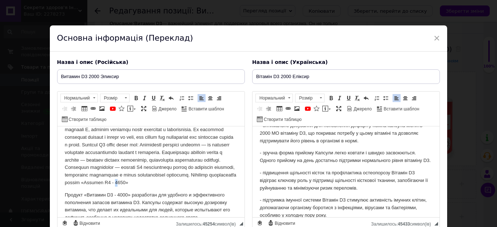
click at [198, 187] on p "Редактор, 251ADCBE-CAF3-4A90-A20A-162B77204BDE" at bounding box center [150, 153] width 172 height 68
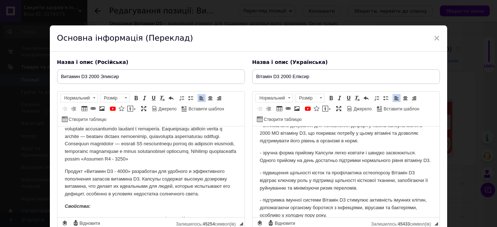
scroll to position [109, 0]
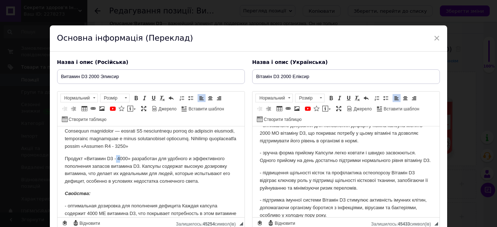
click at [116, 166] on p "Продукт «Витамин D3 - 4000» разработан для удобного и эффективного пополнения з…" at bounding box center [150, 170] width 172 height 30
click at [115, 167] on p "Продукт «Витамин D3 -2000» разработан для удобного и эффективного пополнения за…" at bounding box center [150, 170] width 172 height 30
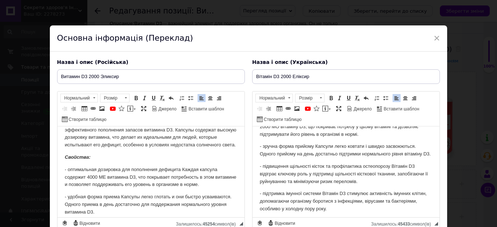
scroll to position [146, 0]
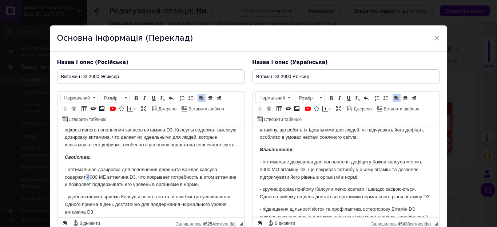
click at [86, 184] on p "- оптимальная дозировка для пополнения дефицита Каждая капсула содержит 4000 МЕ…" at bounding box center [150, 177] width 172 height 23
click at [85, 185] on p "- оптимальная дозировка для пополнения дефицита Каждая капсула содержит2000 МЕ …" at bounding box center [150, 177] width 172 height 23
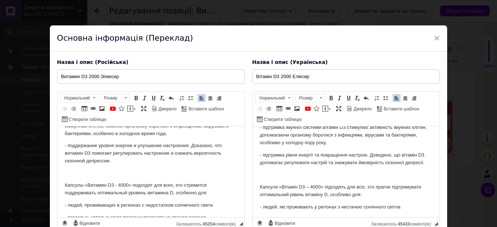
scroll to position [291, 0]
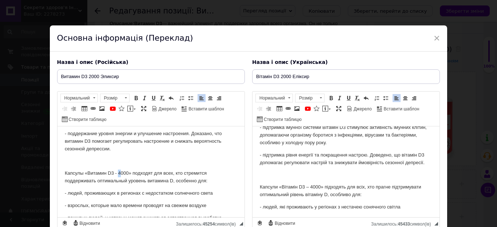
click at [120, 181] on p "Капсулы «Витамин D3 - 4000» подходят для всех, кто стремится поддерживать оптим…" at bounding box center [150, 177] width 172 height 15
click at [312, 195] on p "Капсули «Вітамін D3 – 4000» підходять для всіх, хто прагне підтримувати оптимал…" at bounding box center [345, 191] width 172 height 15
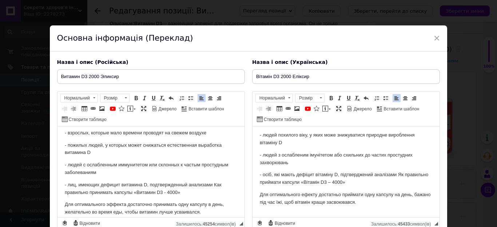
scroll to position [364, 0]
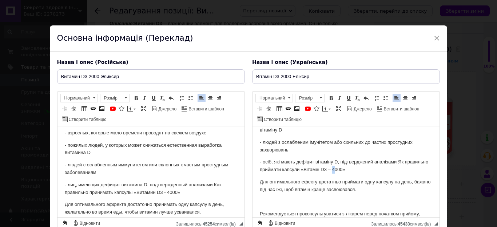
click at [359, 174] on p "- осіб, які мають дефіцит вітаміну D, підтверджений аналізами Як правильно прий…" at bounding box center [345, 166] width 172 height 15
click at [170, 197] on p "- лиц, имеющих дефицит витамина D, подтвержденный анализами Как правильно прини…" at bounding box center [150, 189] width 172 height 15
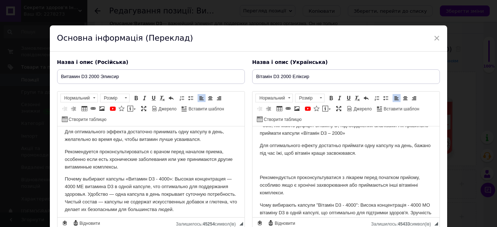
scroll to position [437, 0]
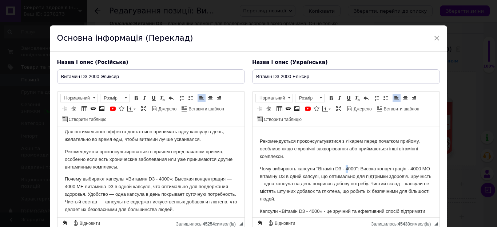
click at [347, 176] on p "Чому вибирають капсули "Вітамін D3 - 4000": Висока концентрація - 4000 МО вітам…" at bounding box center [345, 185] width 172 height 38
click at [278, 134] on p "Редактор, 07BF2473-B930-434C-9B1D-10EBA84DBB1E" at bounding box center [345, 130] width 172 height 8
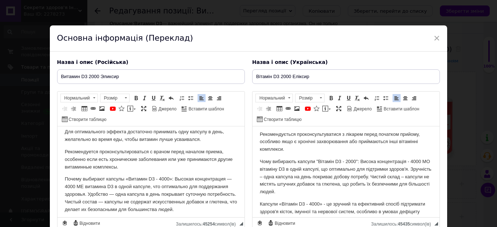
scroll to position [473, 0]
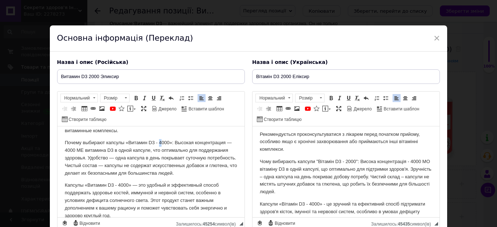
click at [160, 151] on p "Почему выбирают капсулы «Витамин D3 - 4000»: Высокая концентрация — 4000 МЕ вит…" at bounding box center [150, 158] width 172 height 38
click at [72, 156] on p "Почему выбирают капсулы «Витамин D3 - 2000»: Высокая концентрация — 4000 МЕ вит…" at bounding box center [150, 158] width 172 height 38
click at [413, 169] on p "Чому вибирають капсули "Вітамін D3 - 2000": Висока концентрація - 4000 МО вітам…" at bounding box center [345, 177] width 172 height 38
click at [120, 201] on p "Капсулы «Витамин D3 - 4000» — это удобный и эффективный способ поддержать здоро…" at bounding box center [150, 201] width 172 height 38
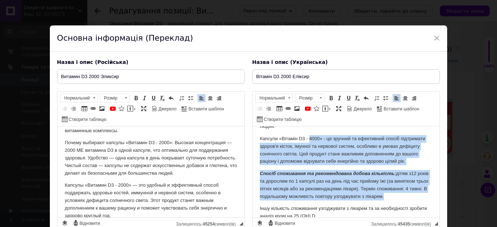
scroll to position [526, 0]
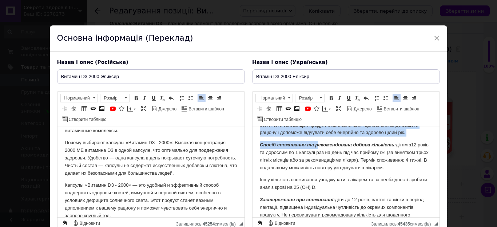
drag, startPoint x: 308, startPoint y: 212, endPoint x: 317, endPoint y: 149, distance: 63.9
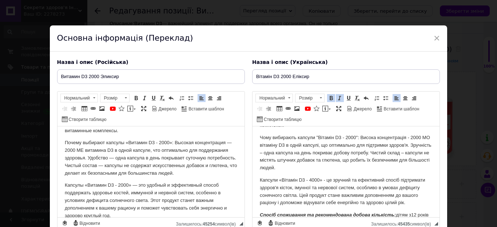
scroll to position [453, 0]
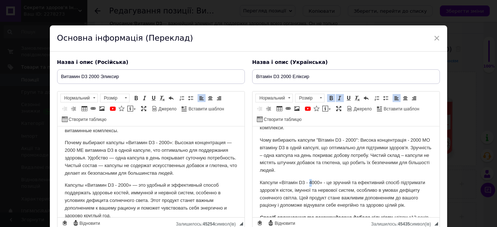
click at [310, 190] on p "Капсули «Вітамін D3 - 4000» - це зручний та ефективний спосіб підтримати здоров…" at bounding box center [345, 194] width 172 height 30
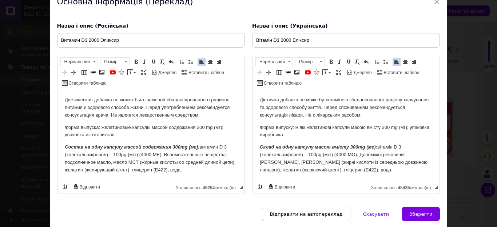
scroll to position [640, 0]
click at [338, 155] on p "Склад на одну капсулу масою вмісту 300mg (мг): вітамін D 3 (холекальциферол) – …" at bounding box center [345, 159] width 172 height 30
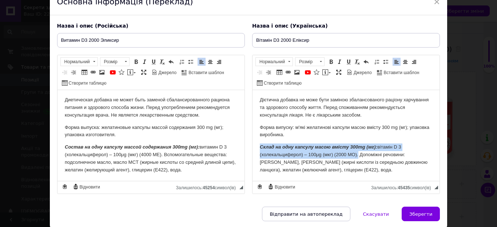
drag, startPoint x: 259, startPoint y: 148, endPoint x: 358, endPoint y: 153, distance: 98.7
click at [358, 153] on p "Склад на одну капсулу масою вмісту 300mg (мг): вітамін D 3 (холекальциферол) – …" at bounding box center [345, 159] width 172 height 30
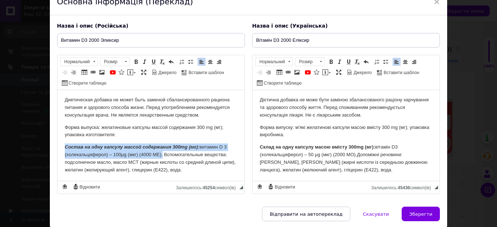
drag, startPoint x: 65, startPoint y: 146, endPoint x: 162, endPoint y: 155, distance: 96.9
click at [162, 155] on p "Состав на одну капсулу массой содержания 300mg ([GEOGRAPHIC_DATA]): витамин D 3…" at bounding box center [150, 159] width 172 height 30
drag, startPoint x: 65, startPoint y: 146, endPoint x: 163, endPoint y: 154, distance: 97.9
click at [163, 154] on p "Состав на одну капсулу массой содержания 300mg ([GEOGRAPHIC_DATA]): витамин D 3…" at bounding box center [150, 159] width 172 height 30
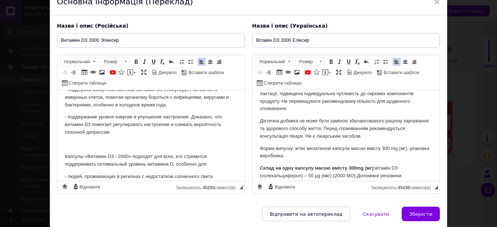
scroll to position [277, 0]
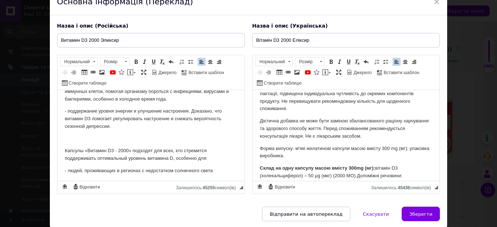
click at [123, 143] on p "Редактор, 251ADCBE-CAF3-4A90-A20A-162B77204BDE" at bounding box center [150, 139] width 172 height 8
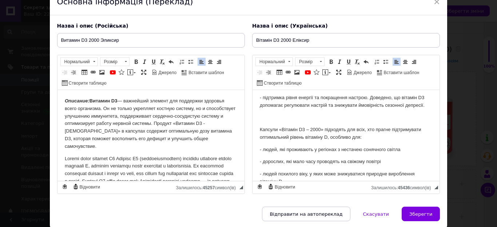
scroll to position [239, 0]
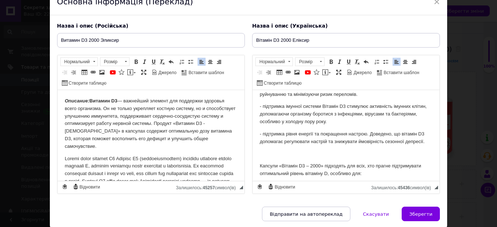
click at [282, 158] on p "Редактор, 07BF2473-B930-434C-9B1D-10EBA84DBB1E" at bounding box center [345, 154] width 172 height 8
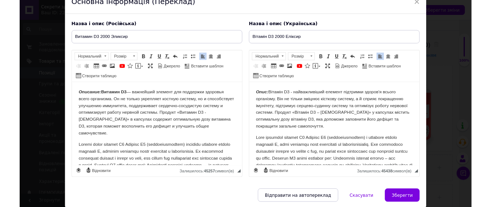
scroll to position [63, 0]
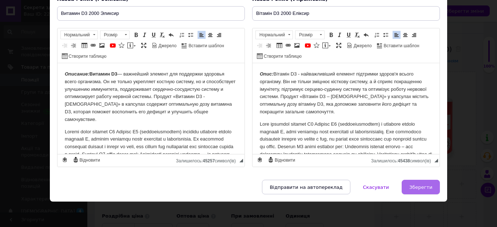
click at [414, 188] on span "Зберегти" at bounding box center [420, 187] width 23 height 5
type input "Витамин D3 2000 Эликсир"
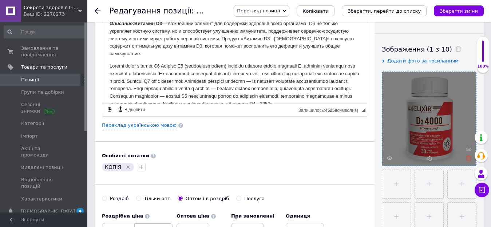
click at [467, 157] on use at bounding box center [468, 158] width 5 height 5
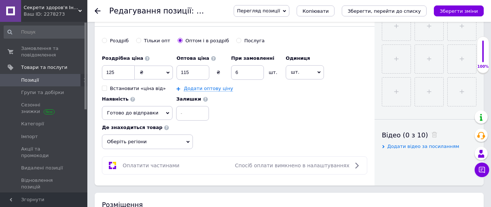
scroll to position [255, 0]
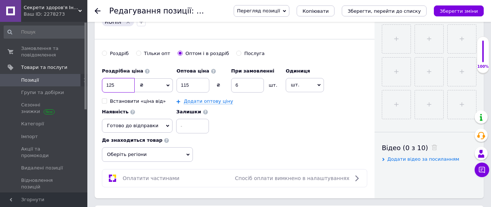
drag, startPoint x: 115, startPoint y: 85, endPoint x: 107, endPoint y: 85, distance: 7.3
click at [107, 85] on input "125" at bounding box center [118, 85] width 33 height 15
type input "75"
drag, startPoint x: 192, startPoint y: 89, endPoint x: 182, endPoint y: 88, distance: 9.5
click at [182, 88] on input "115" at bounding box center [192, 85] width 33 height 15
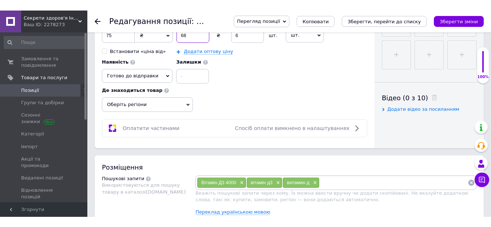
scroll to position [327, 0]
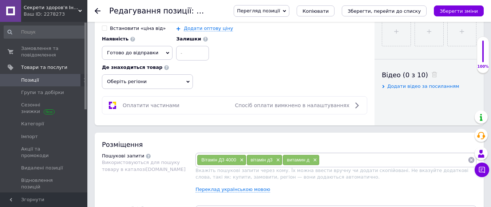
type input "68"
click at [233, 158] on span "Вітамін Д3 4000" at bounding box center [218, 159] width 35 height 5
click at [222, 159] on span "Вітамін Д3 4000" at bounding box center [218, 159] width 35 height 5
click at [227, 159] on span "Вітамін Д3 4000" at bounding box center [218, 159] width 35 height 5
click at [243, 160] on span "×" at bounding box center [241, 160] width 6 height 6
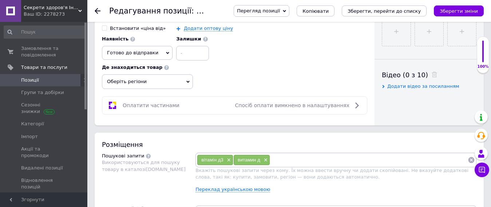
click at [279, 159] on input at bounding box center [369, 159] width 198 height 11
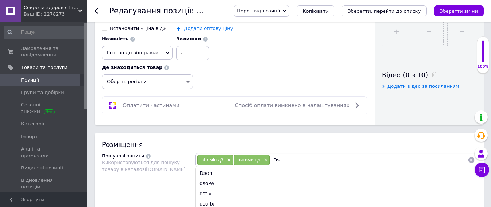
type input "D"
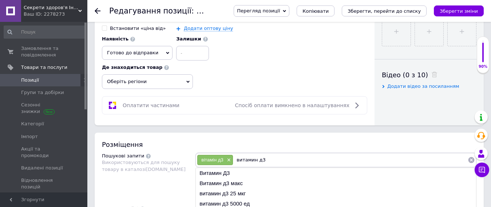
type input "витамин д"
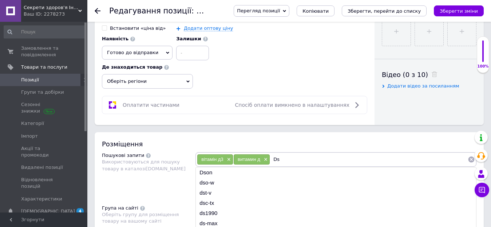
type input "D"
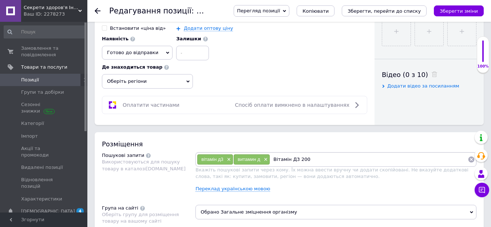
type input "Вітамін Д3 2000"
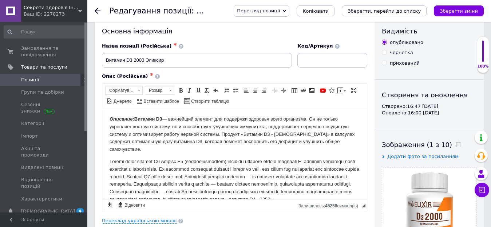
scroll to position [0, 0]
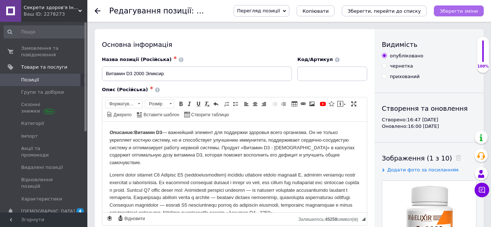
click at [455, 12] on icon "Зберегти зміни" at bounding box center [458, 10] width 38 height 5
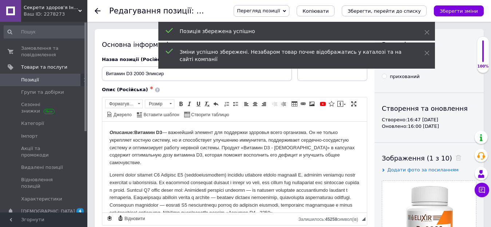
click at [96, 12] on use at bounding box center [98, 11] width 6 height 6
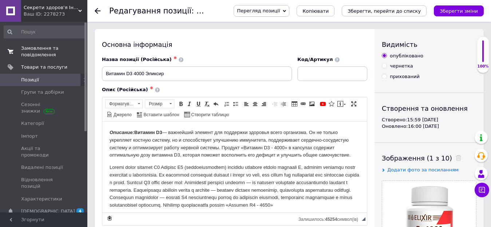
click at [32, 49] on span "Замовлення та повідомлення" at bounding box center [44, 51] width 46 height 13
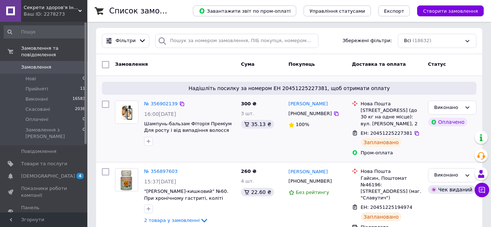
scroll to position [73, 0]
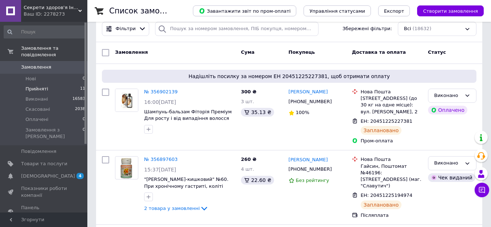
click at [71, 84] on li "Прийняті 11" at bounding box center [44, 89] width 89 height 10
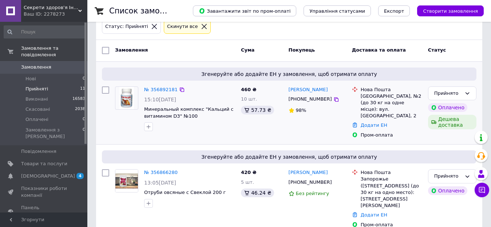
scroll to position [109, 0]
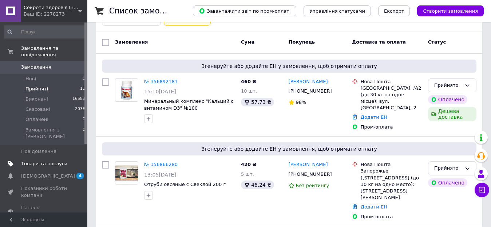
click at [57, 161] on span "Товари та послуги" at bounding box center [44, 164] width 46 height 7
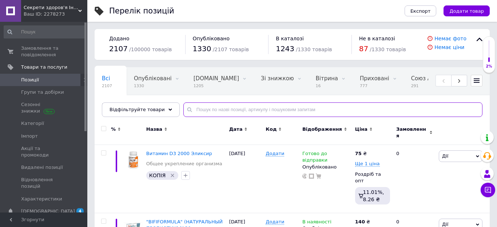
click at [214, 110] on input "text" at bounding box center [332, 110] width 299 height 15
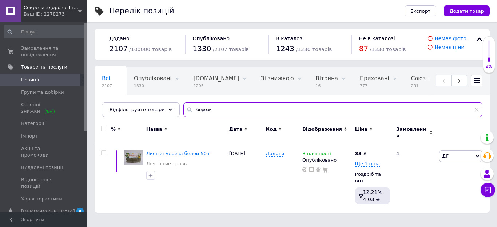
click at [187, 110] on input "берези" at bounding box center [332, 110] width 299 height 15
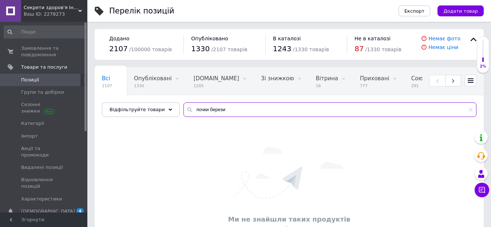
click at [220, 108] on input "почки берези" at bounding box center [329, 110] width 293 height 15
click at [202, 111] on input "почки [PERSON_NAME]" at bounding box center [329, 110] width 293 height 15
click at [210, 110] on input "б" at bounding box center [329, 110] width 293 height 15
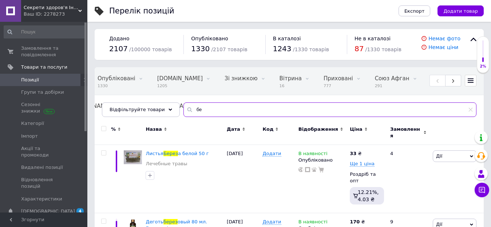
type input "б"
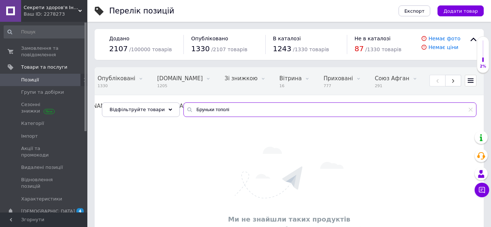
drag, startPoint x: 204, startPoint y: 110, endPoint x: 180, endPoint y: 112, distance: 24.5
click at [183, 112] on div "Бруньки тополі" at bounding box center [329, 110] width 293 height 15
click at [190, 110] on input "тополі" at bounding box center [329, 110] width 293 height 15
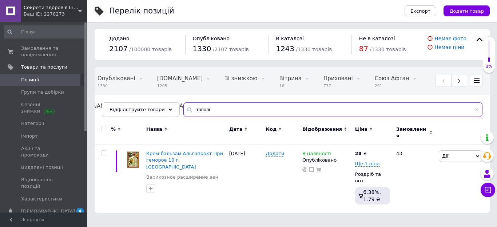
click at [188, 109] on input "тополі" at bounding box center [332, 110] width 299 height 15
click at [208, 108] on input "тополі" at bounding box center [332, 110] width 299 height 15
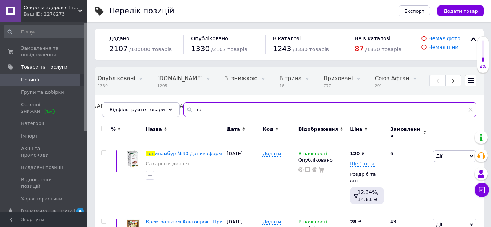
type input "т"
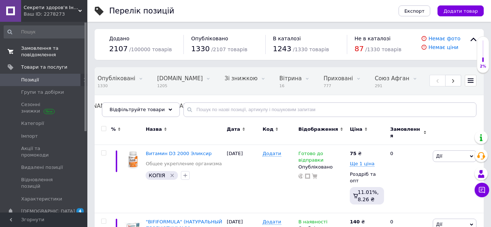
click at [34, 50] on span "Замовлення та повідомлення" at bounding box center [44, 51] width 46 height 13
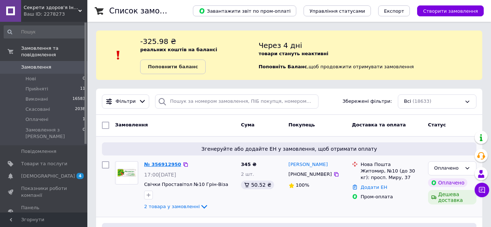
click at [155, 165] on link "№ 356912950" at bounding box center [162, 164] width 37 height 5
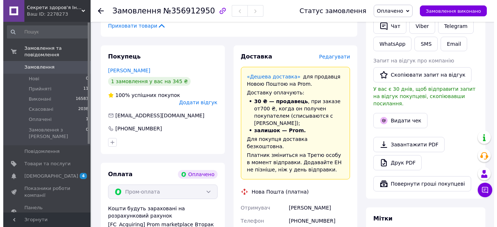
scroll to position [182, 0]
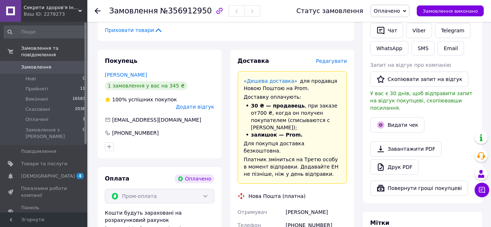
click at [330, 58] on span "Редагувати" at bounding box center [331, 61] width 31 height 6
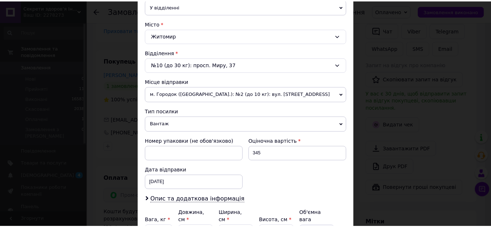
scroll to position [255, 0]
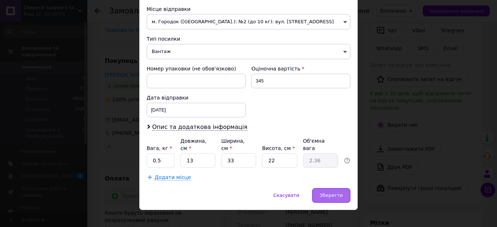
click at [332, 193] on span "Зберегти" at bounding box center [331, 195] width 23 height 5
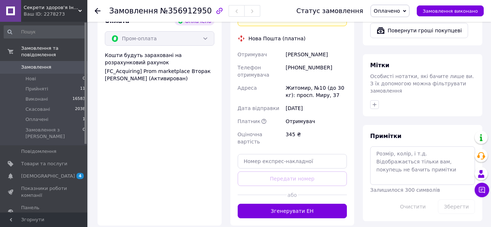
scroll to position [327, 0]
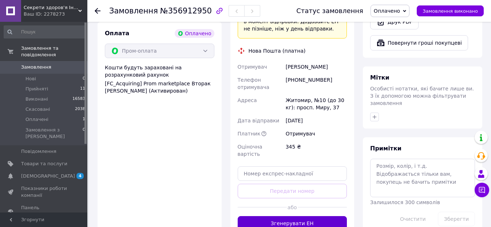
click at [263, 216] on button "Згенерувати ЕН" at bounding box center [292, 223] width 109 height 15
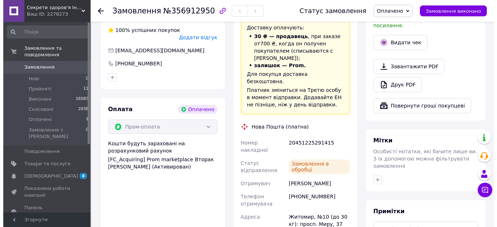
scroll to position [182, 0]
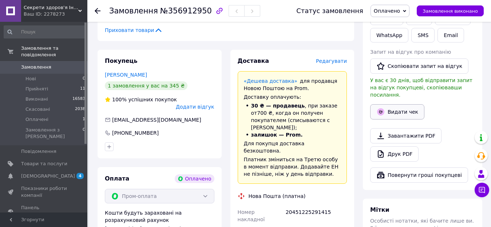
click at [387, 108] on button "Видати чек" at bounding box center [397, 111] width 54 height 15
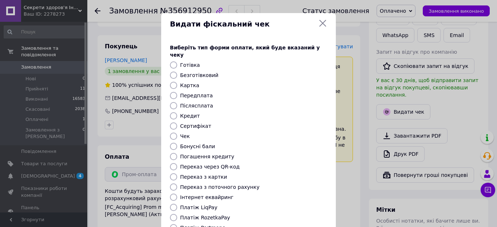
click at [211, 72] on label "Безготівковий" at bounding box center [199, 75] width 38 height 6
click at [177, 72] on input "Безготівковий" at bounding box center [173, 75] width 7 height 7
radio input "true"
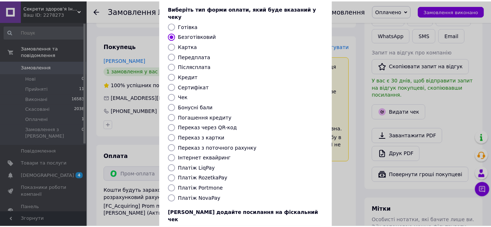
scroll to position [85, 0]
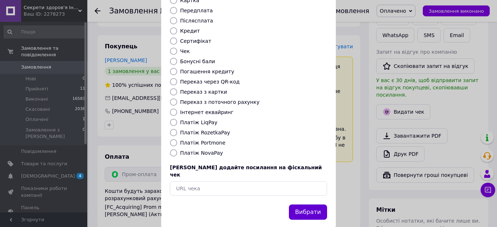
click at [306, 205] on button "Вибрати" at bounding box center [308, 213] width 38 height 16
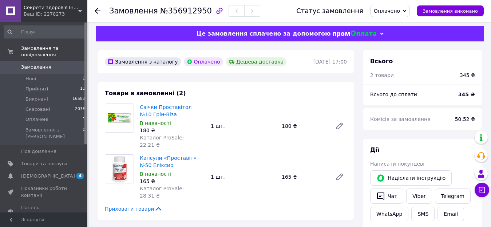
scroll to position [0, 0]
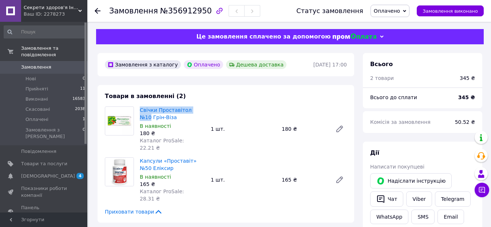
drag, startPoint x: 139, startPoint y: 108, endPoint x: 198, endPoint y: 110, distance: 58.2
click at [198, 110] on div "Свічки Проставітол №10 Грін-Віза В наявності 180 ₴ Каталог ProSale: 22.21 ₴" at bounding box center [172, 129] width 71 height 48
copy link "Свічки Проставітол №10"
click at [417, 200] on link "Viber" at bounding box center [418, 199] width 25 height 15
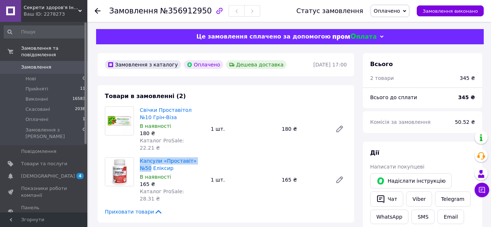
drag, startPoint x: 139, startPoint y: 153, endPoint x: 201, endPoint y: 157, distance: 62.7
click at [201, 157] on div "Капсули «Проставіт» №50 Еліксир В наявності 165 ₴ Каталог ProSale: 28.31 ₴" at bounding box center [172, 180] width 71 height 48
copy link "Капсули «Проставіт» №50"
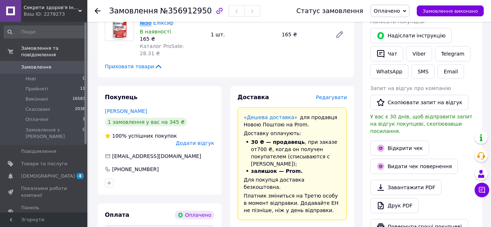
scroll to position [218, 0]
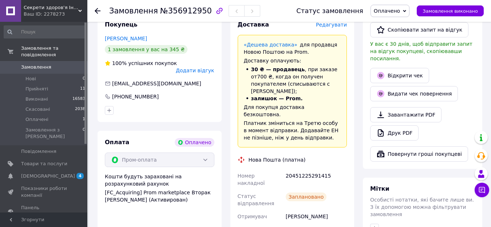
click at [300, 170] on div "20451225291415" at bounding box center [316, 180] width 64 height 20
copy div "20451225291415"
click at [347, 137] on div "Доставка Редагувати «Дешева доставка»   для продавця [GEOGRAPHIC_DATA] на Prom.…" at bounding box center [292, 175] width 124 height 325
click at [228, 91] on div "Доставка Редагувати «Дешева доставка»   для продавця [GEOGRAPHIC_DATA] на Prom.…" at bounding box center [292, 175] width 133 height 325
